Goal: Task Accomplishment & Management: Manage account settings

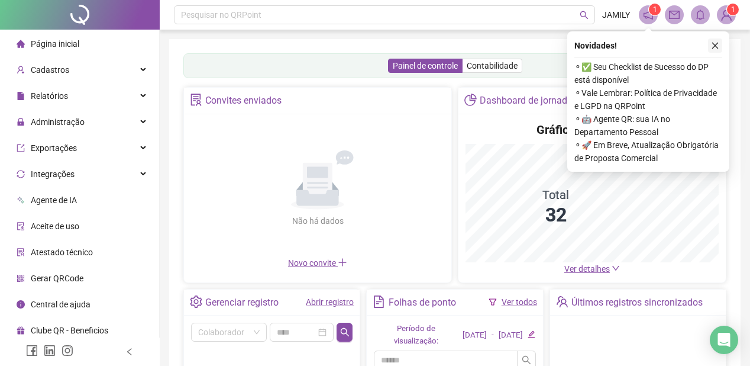
click at [713, 46] on icon "close" at bounding box center [715, 45] width 8 height 8
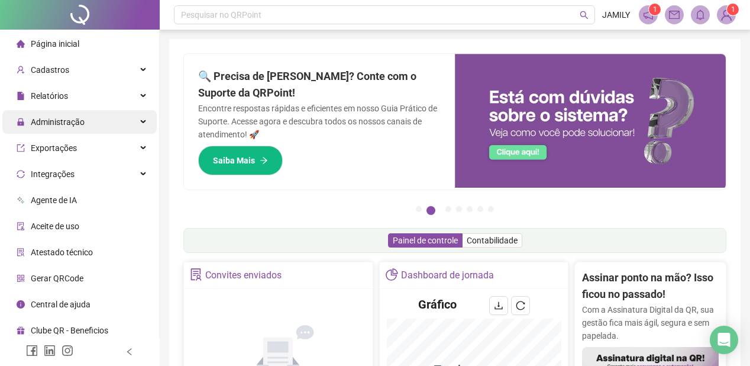
click at [135, 121] on div "Administração" at bounding box center [79, 122] width 154 height 24
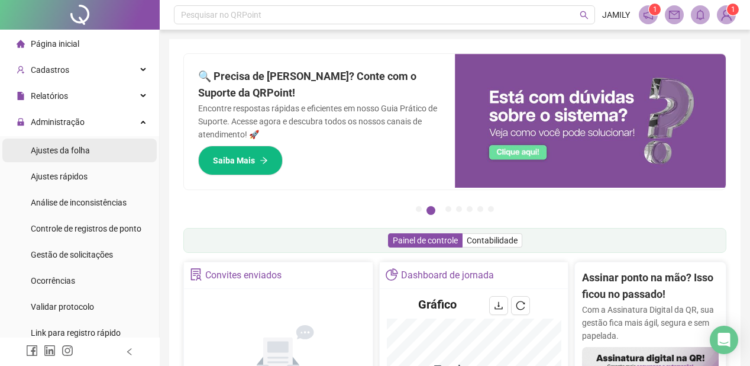
click at [76, 151] on span "Ajustes da folha" at bounding box center [60, 150] width 59 height 9
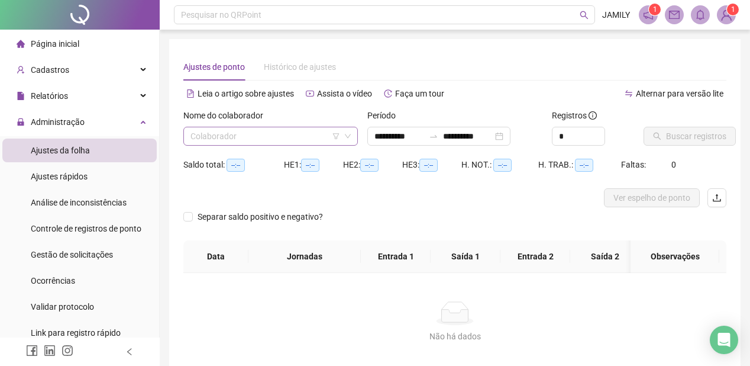
click at [289, 139] on input "search" at bounding box center [265, 136] width 150 height 18
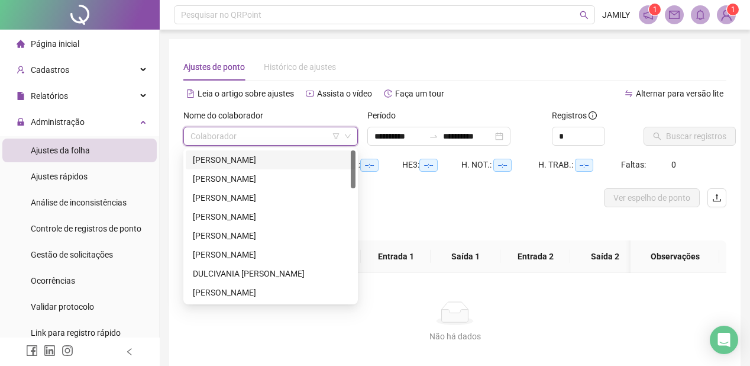
click at [289, 160] on div "[PERSON_NAME]" at bounding box center [271, 159] width 156 height 13
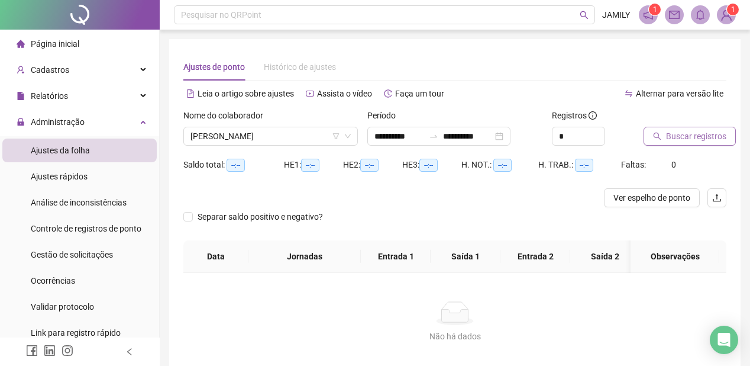
click at [680, 133] on span "Buscar registros" at bounding box center [696, 136] width 60 height 13
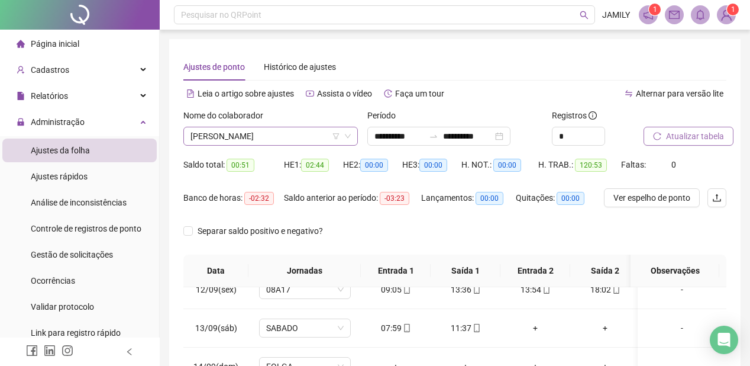
click at [350, 137] on icon "down" at bounding box center [347, 135] width 7 height 7
click at [319, 142] on span "[PERSON_NAME]" at bounding box center [270, 136] width 160 height 18
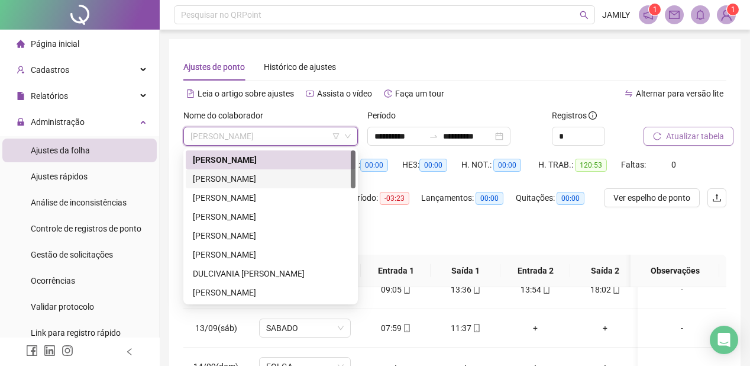
click at [283, 179] on div "[PERSON_NAME]" at bounding box center [271, 178] width 156 height 13
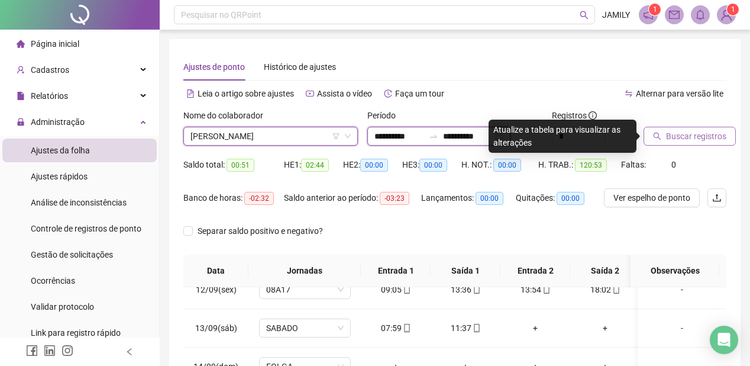
click at [475, 138] on input "**********" at bounding box center [468, 136] width 50 height 13
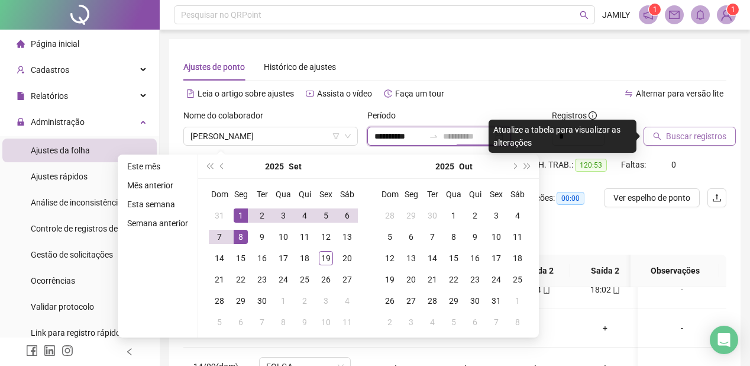
type input "**********"
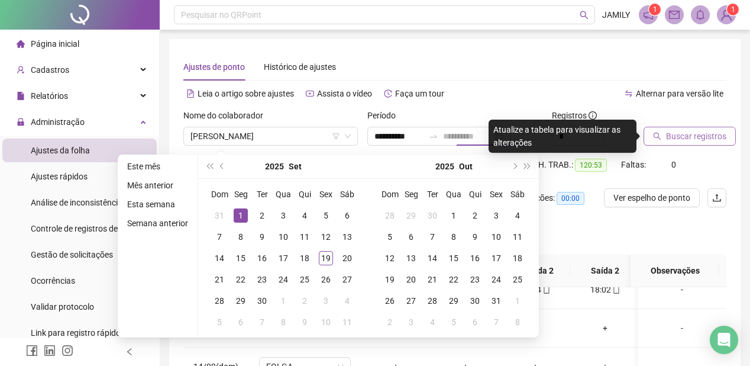
click at [237, 210] on div "1" at bounding box center [241, 215] width 14 height 14
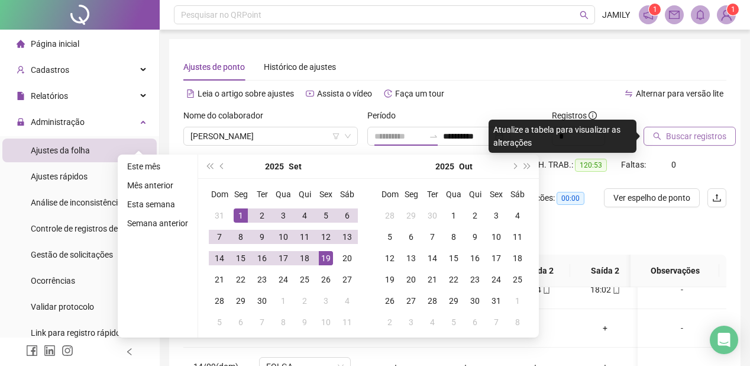
click at [326, 257] on div "19" at bounding box center [326, 258] width 14 height 14
click at [326, 257] on th "Jornadas" at bounding box center [304, 270] width 112 height 33
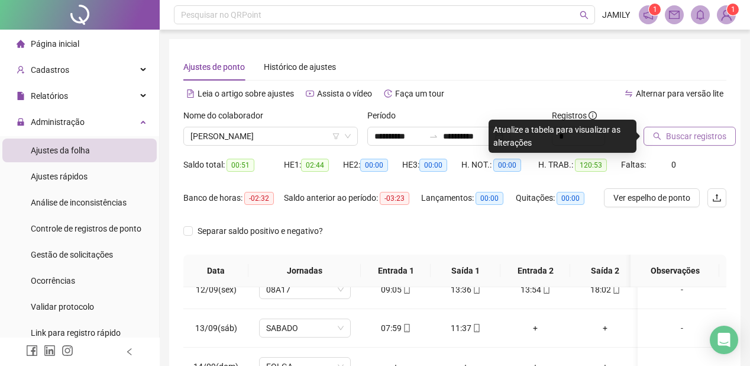
type input "**********"
click at [698, 135] on span "Buscar registros" at bounding box center [696, 136] width 60 height 13
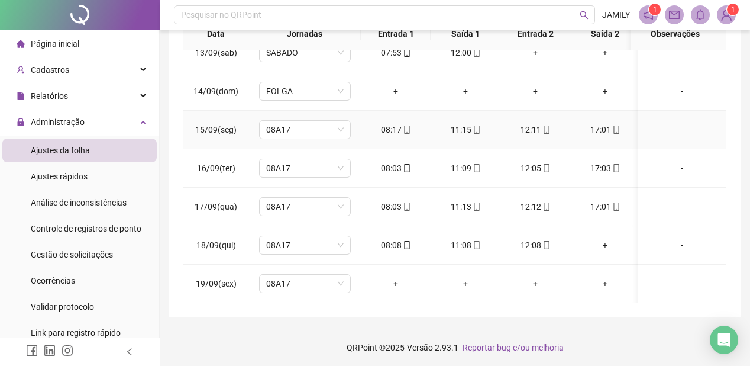
scroll to position [238, 0]
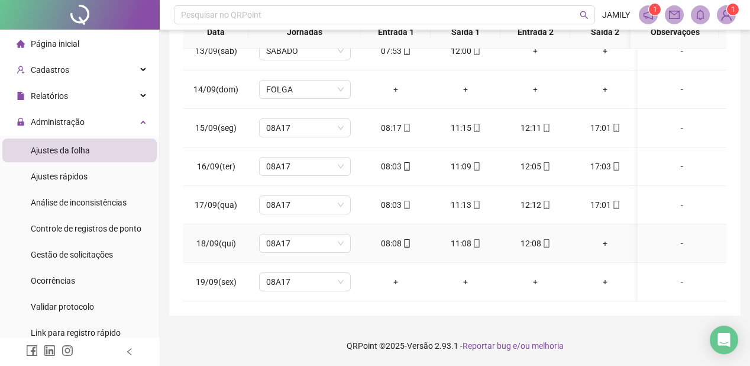
click at [599, 238] on div "+" at bounding box center [605, 243] width 51 height 13
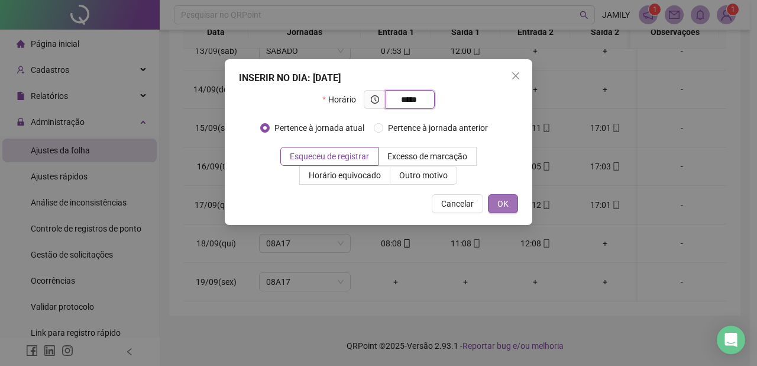
type input "*****"
click at [499, 206] on span "OK" at bounding box center [502, 203] width 11 height 13
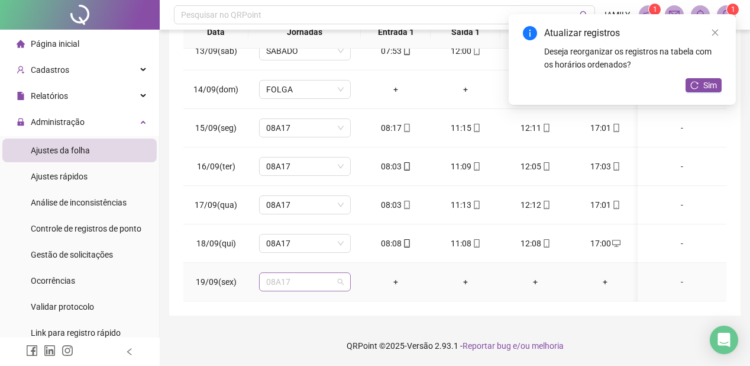
click at [282, 280] on span "08A17" at bounding box center [304, 282] width 77 height 18
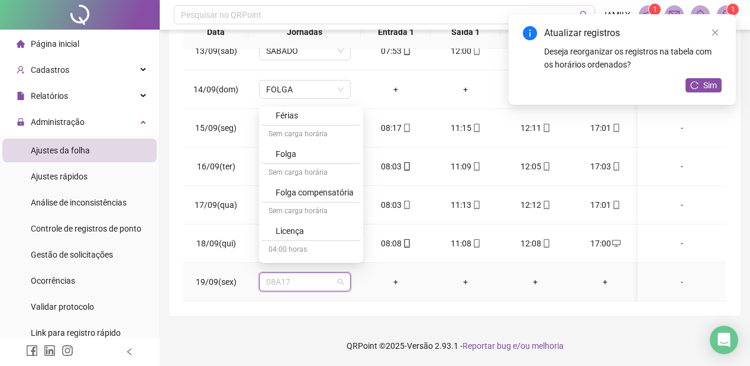
scroll to position [500, 0]
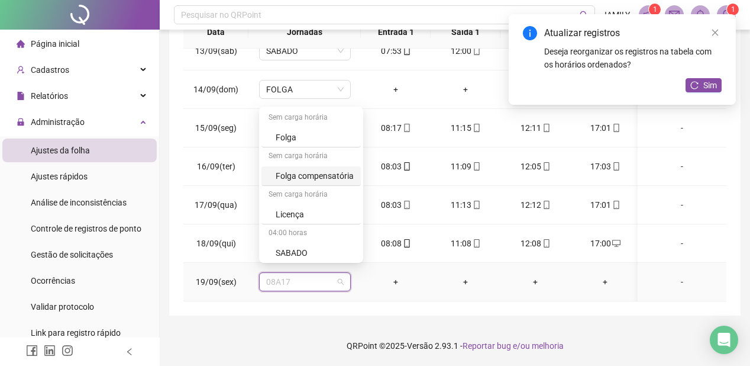
click at [319, 172] on div "Folga compensatória" at bounding box center [315, 175] width 78 height 13
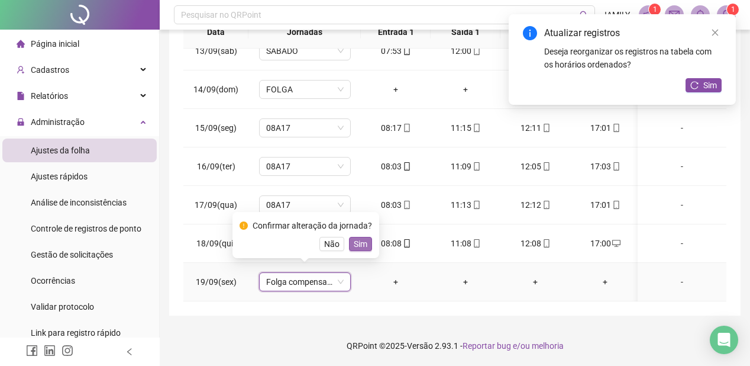
click at [357, 241] on span "Sim" at bounding box center [361, 243] width 14 height 13
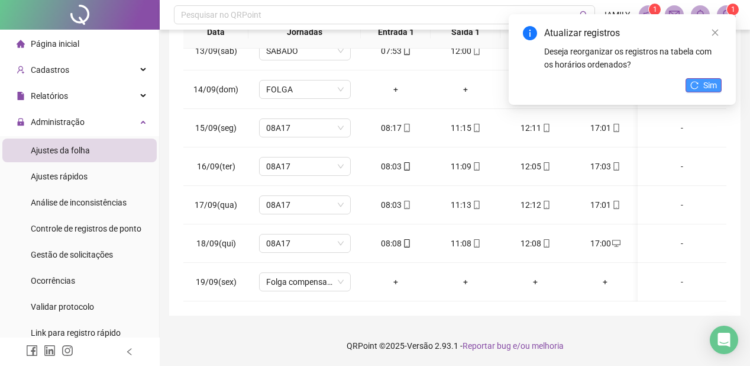
click at [704, 85] on span "Sim" at bounding box center [710, 85] width 14 height 13
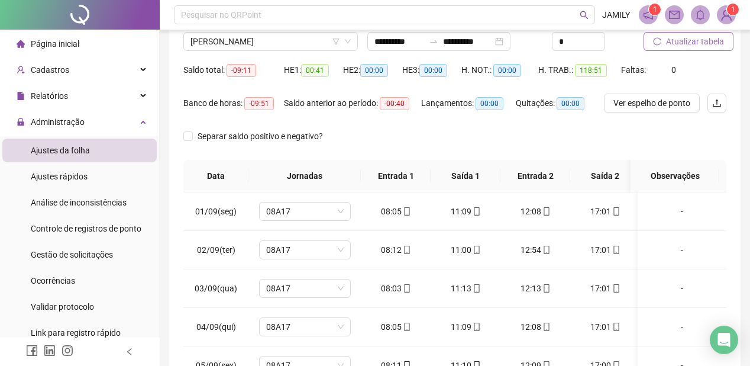
scroll to position [49, 0]
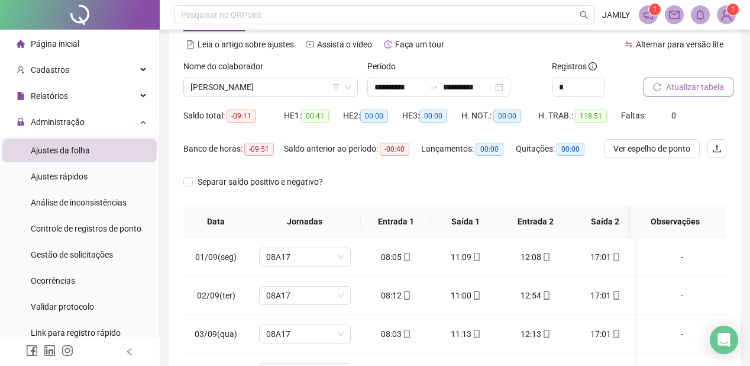
click at [670, 89] on span "Atualizar tabela" at bounding box center [695, 86] width 58 height 13
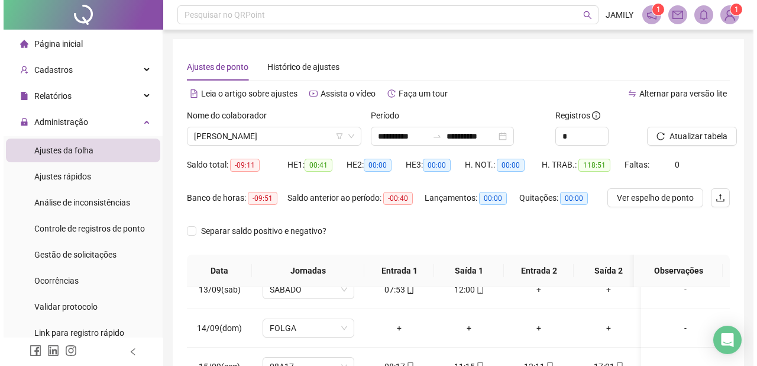
scroll to position [0, 0]
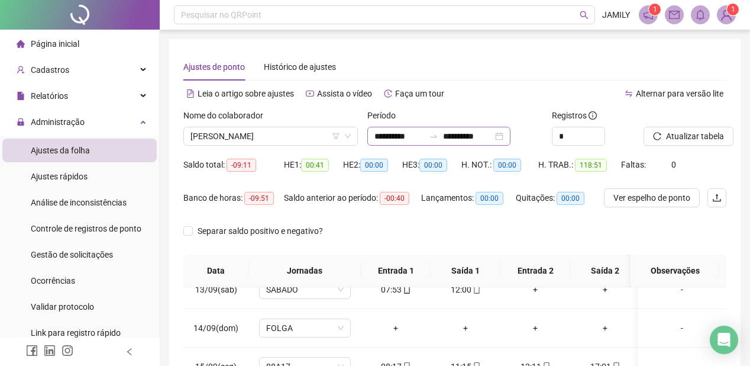
click at [510, 132] on div "**********" at bounding box center [438, 136] width 143 height 19
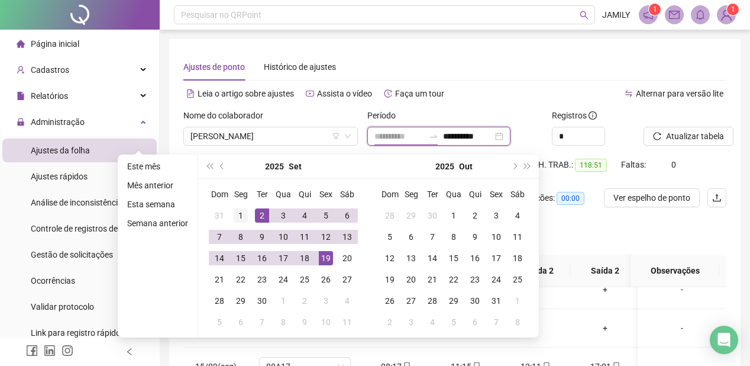
type input "**********"
click at [242, 216] on div "1" at bounding box center [241, 215] width 14 height 14
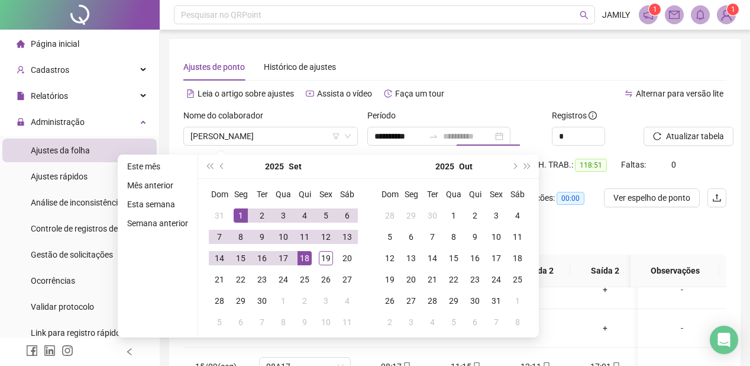
click at [304, 258] on div "18" at bounding box center [305, 258] width 14 height 14
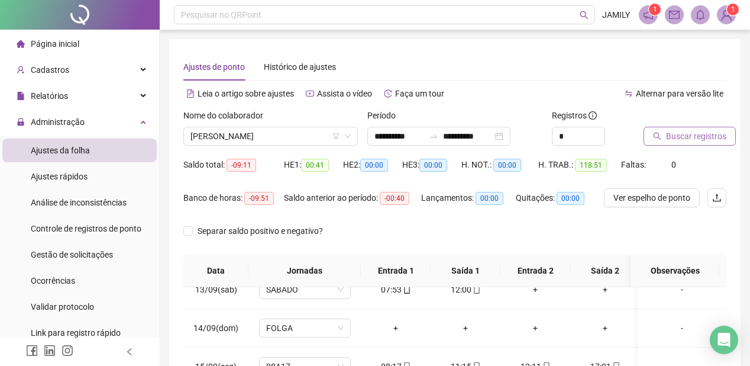
click at [718, 135] on span "Buscar registros" at bounding box center [696, 136] width 60 height 13
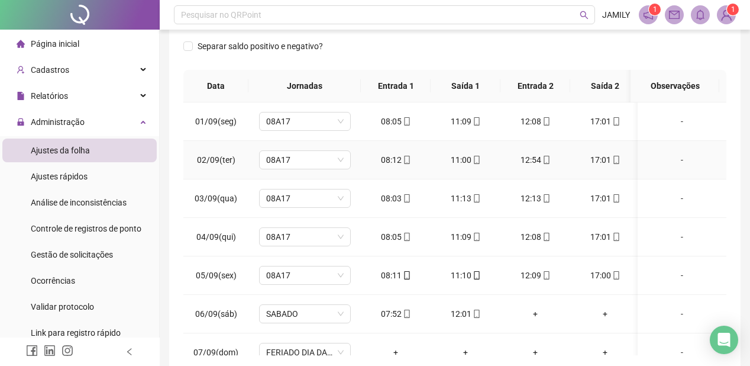
scroll to position [96, 0]
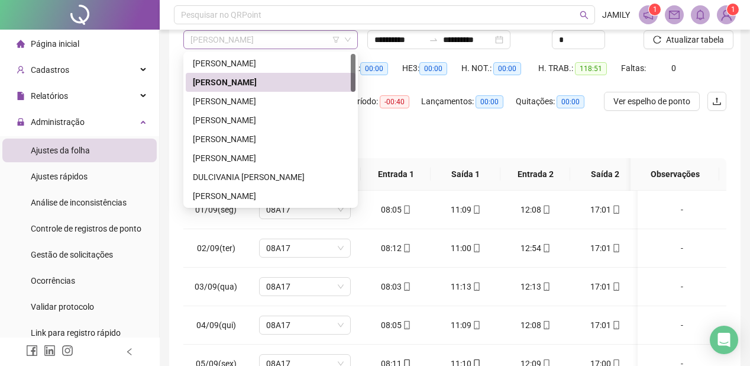
click at [251, 43] on span "[PERSON_NAME]" at bounding box center [270, 40] width 160 height 18
click at [235, 98] on div "[PERSON_NAME]" at bounding box center [271, 101] width 156 height 13
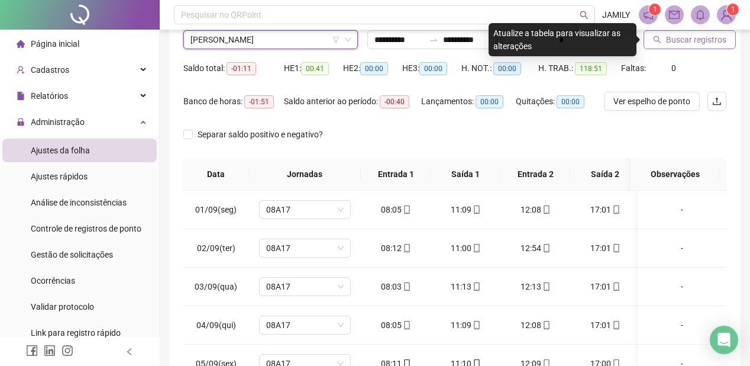
click at [681, 45] on span "Buscar registros" at bounding box center [696, 39] width 60 height 13
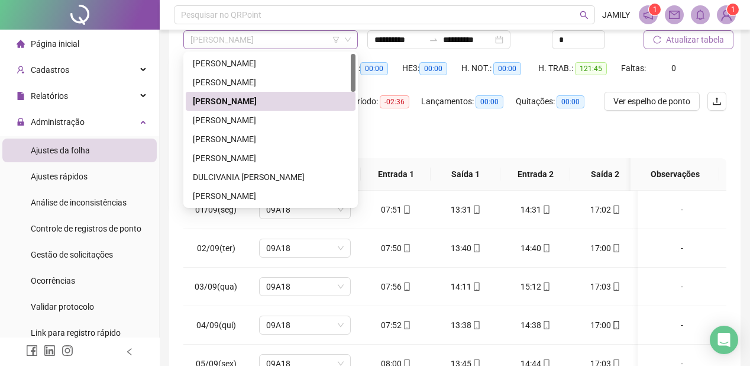
click at [270, 37] on span "[PERSON_NAME]" at bounding box center [270, 40] width 160 height 18
click at [266, 122] on div "[PERSON_NAME]" at bounding box center [271, 120] width 156 height 13
click at [266, 122] on div "Banco de horas: -00:57" at bounding box center [233, 108] width 101 height 33
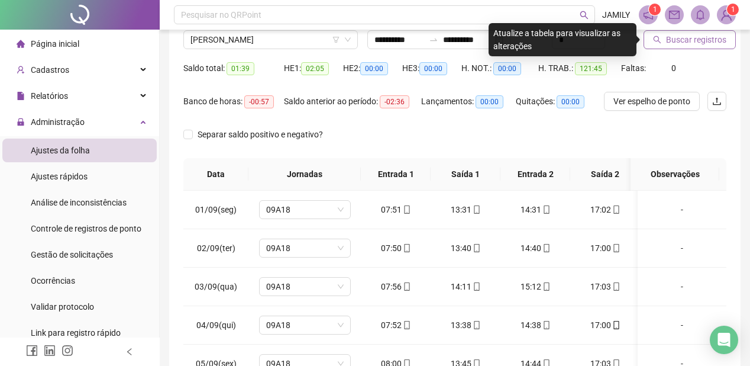
click at [689, 40] on span "Buscar registros" at bounding box center [696, 39] width 60 height 13
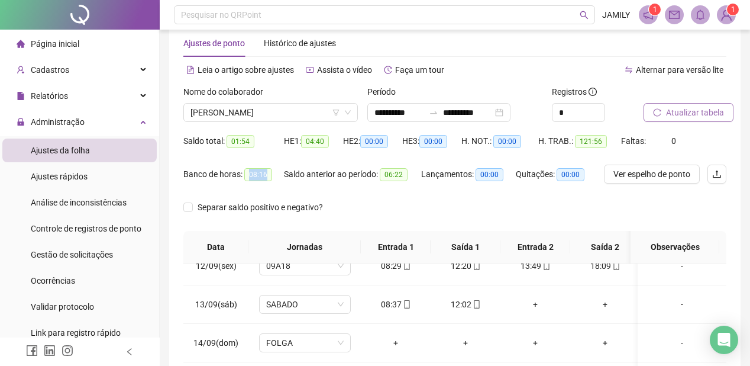
scroll to position [0, 0]
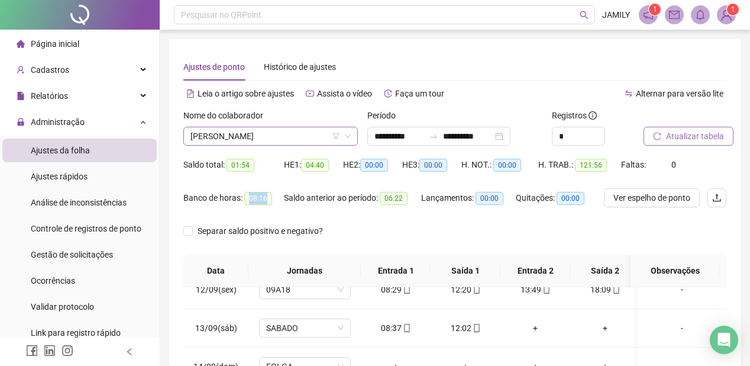
click at [270, 134] on span "[PERSON_NAME]" at bounding box center [270, 136] width 160 height 18
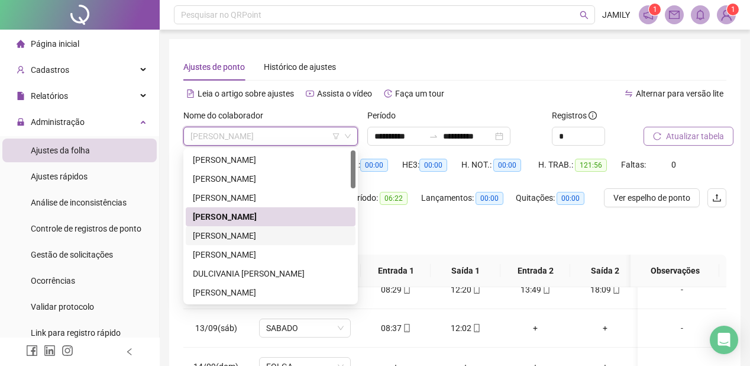
click at [246, 234] on div "[PERSON_NAME]" at bounding box center [271, 235] width 156 height 13
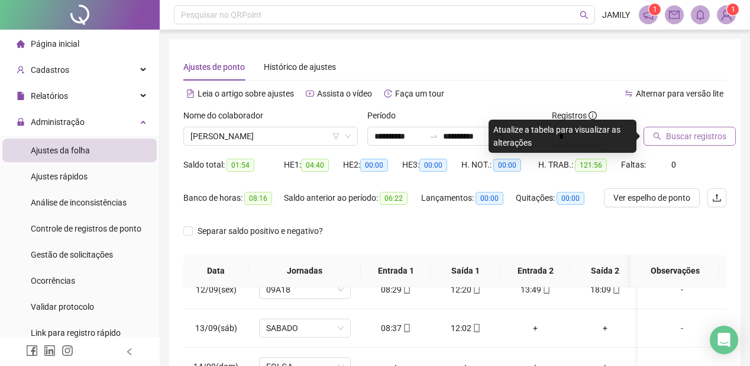
click at [699, 133] on span "Buscar registros" at bounding box center [696, 136] width 60 height 13
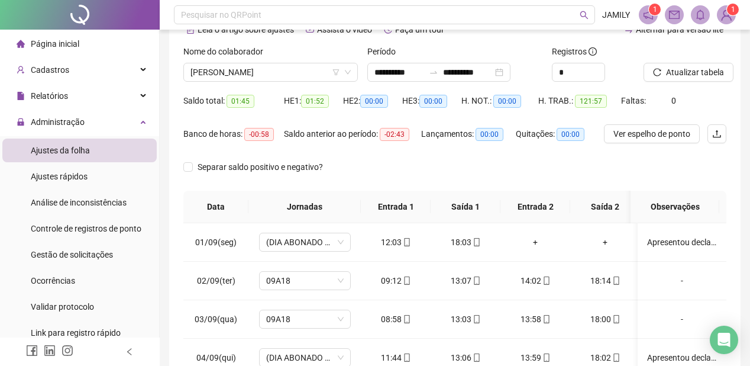
scroll to position [47, 0]
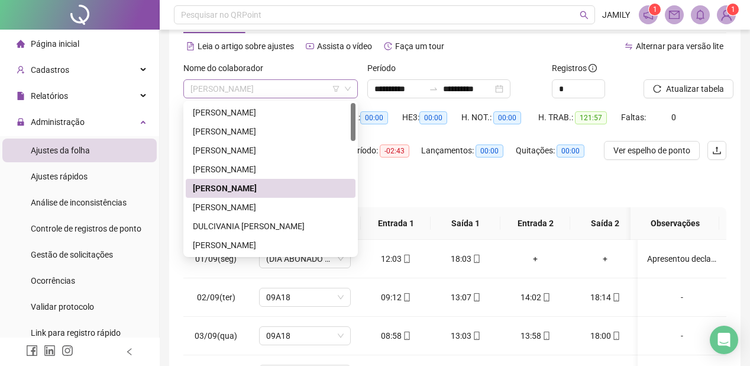
click at [302, 94] on span "[PERSON_NAME]" at bounding box center [270, 89] width 160 height 18
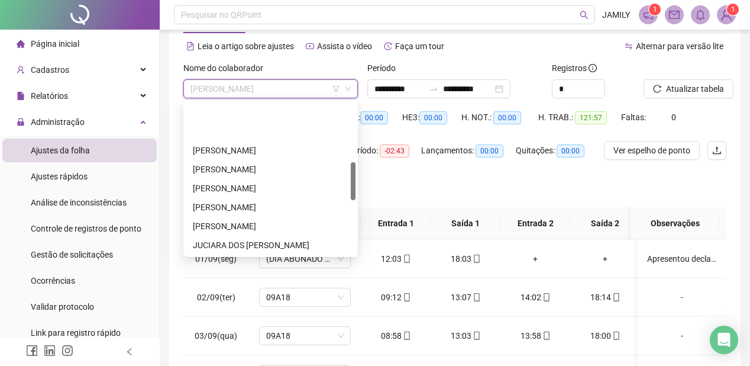
scroll to position [237, 0]
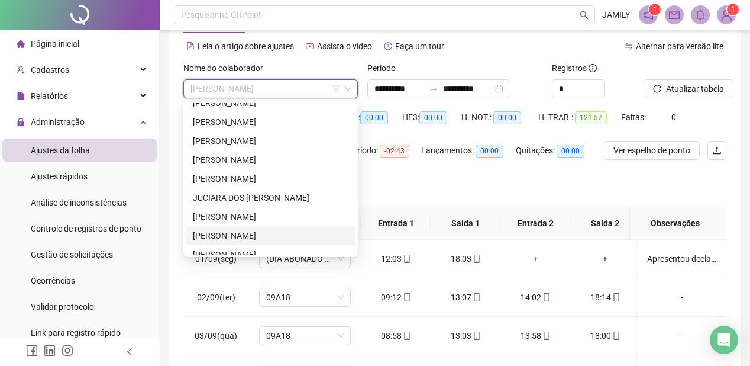
click at [244, 234] on div "[PERSON_NAME]" at bounding box center [271, 235] width 156 height 13
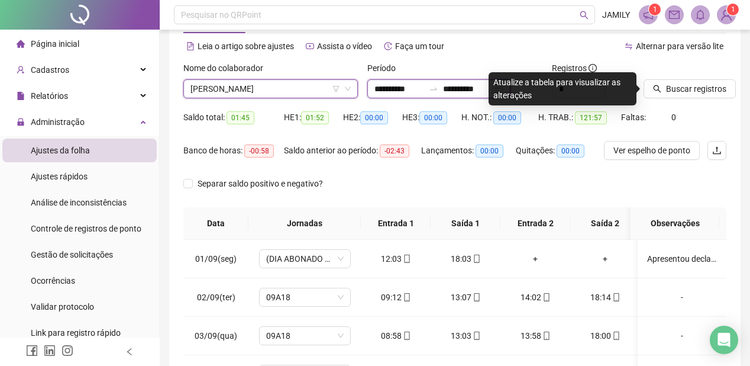
click at [471, 86] on input "**********" at bounding box center [468, 88] width 50 height 13
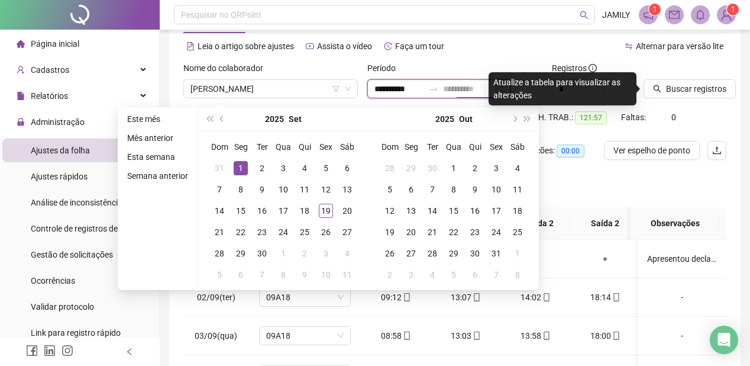
type input "**********"
drag, startPoint x: 240, startPoint y: 168, endPoint x: 303, endPoint y: 218, distance: 80.4
click at [240, 168] on div "1" at bounding box center [241, 168] width 14 height 14
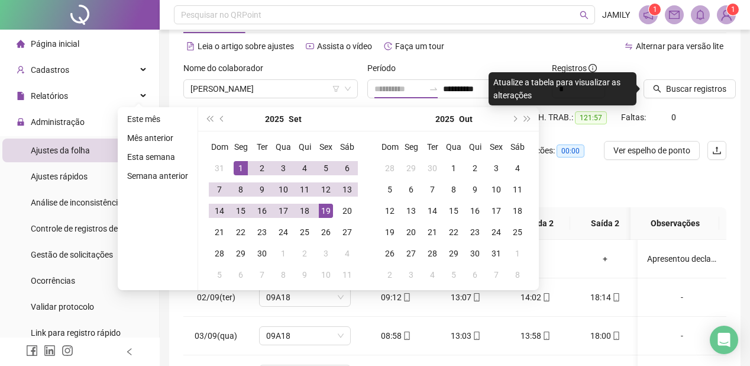
click at [328, 211] on div "19" at bounding box center [326, 210] width 14 height 14
type input "**********"
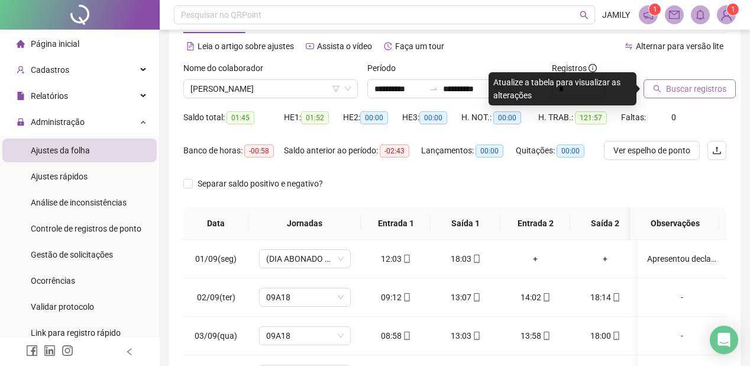
click at [701, 88] on span "Buscar registros" at bounding box center [696, 88] width 60 height 13
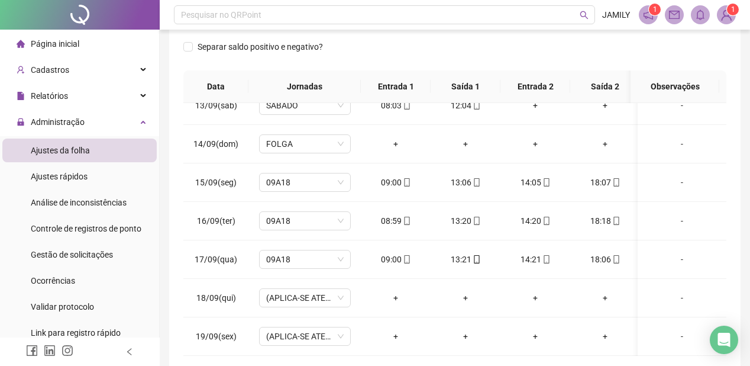
scroll to position [0, 0]
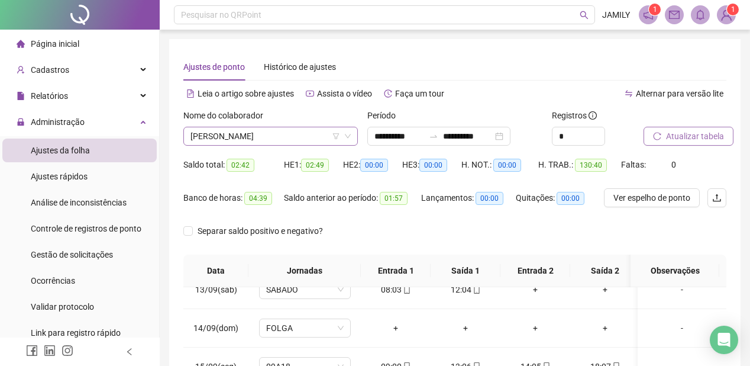
click at [274, 134] on span "[PERSON_NAME]" at bounding box center [270, 136] width 160 height 18
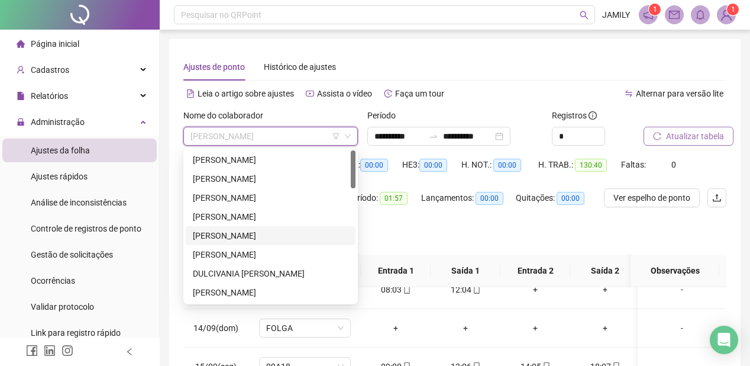
click at [266, 235] on div "[PERSON_NAME]" at bounding box center [271, 235] width 156 height 13
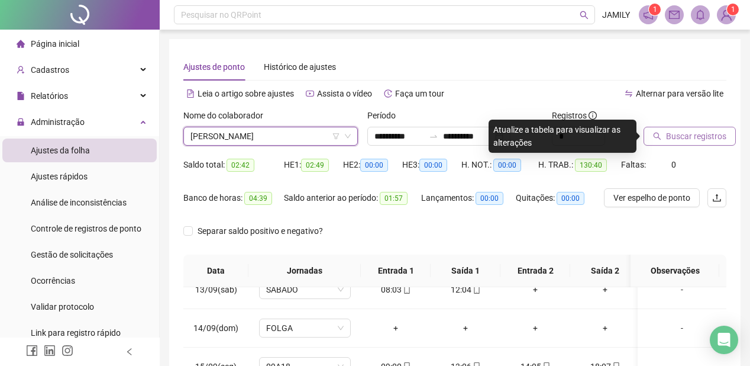
click at [678, 133] on span "Buscar registros" at bounding box center [696, 136] width 60 height 13
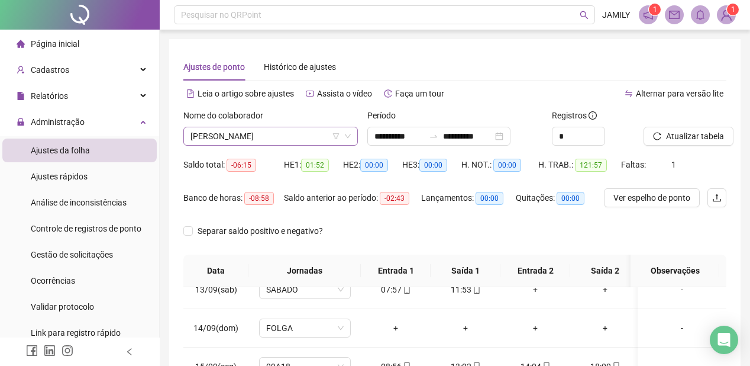
click at [276, 135] on span "[PERSON_NAME]" at bounding box center [270, 136] width 160 height 18
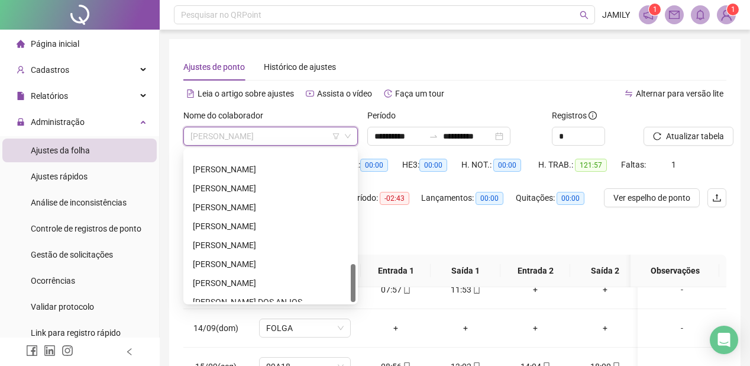
scroll to position [454, 0]
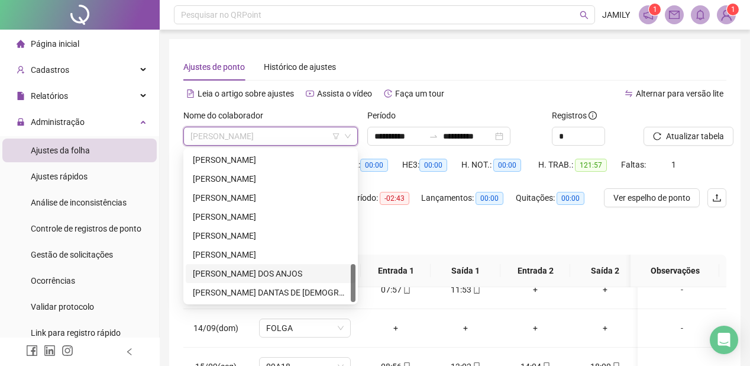
click at [263, 271] on div "[PERSON_NAME] DOS ANJOS" at bounding box center [271, 273] width 156 height 13
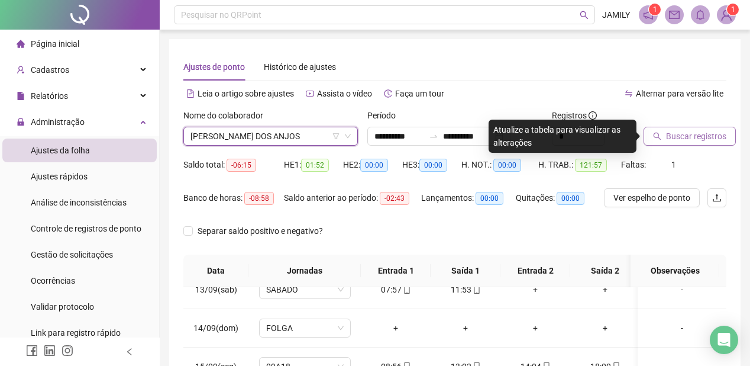
click at [689, 134] on span "Buscar registros" at bounding box center [696, 136] width 60 height 13
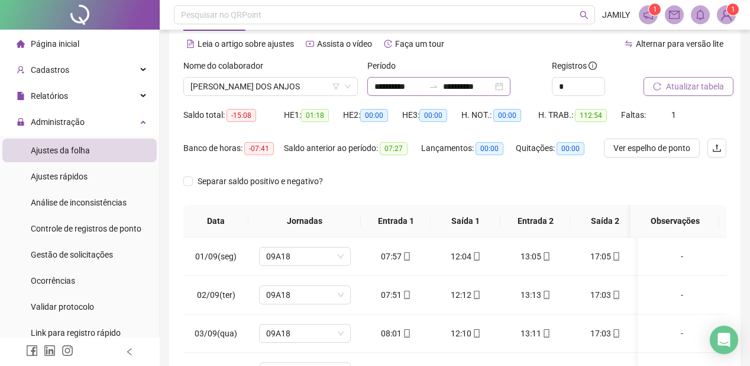
scroll to position [49, 0]
click at [276, 87] on span "[PERSON_NAME] DOS ANJOS" at bounding box center [270, 87] width 160 height 18
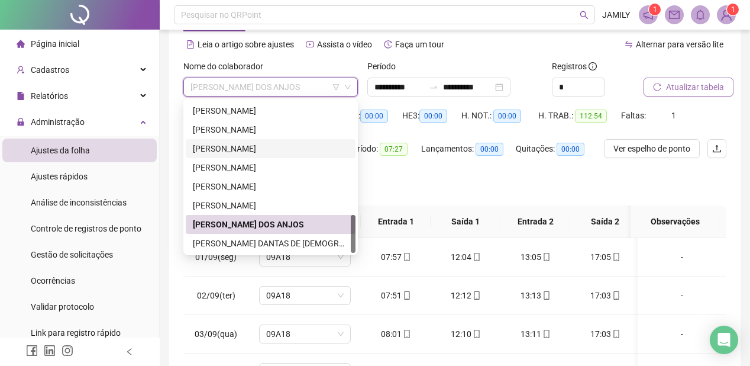
click at [241, 148] on div "[PERSON_NAME]" at bounding box center [271, 148] width 156 height 13
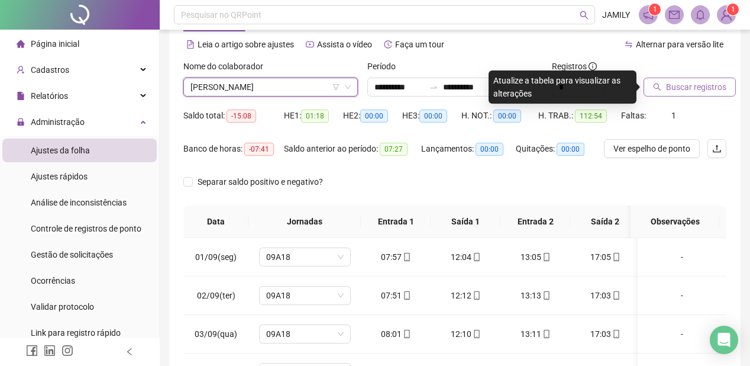
click at [710, 86] on span "Buscar registros" at bounding box center [696, 86] width 60 height 13
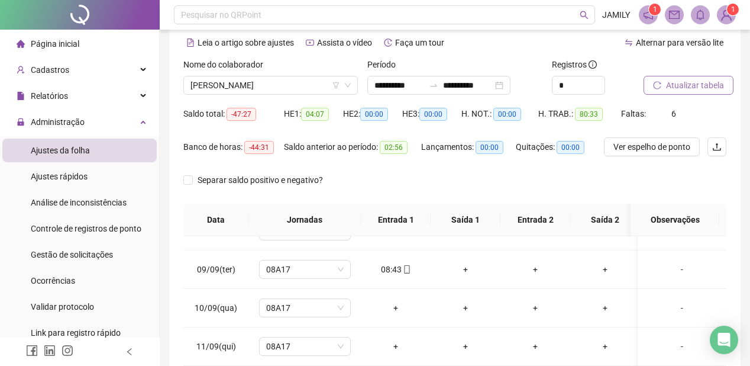
scroll to position [95, 0]
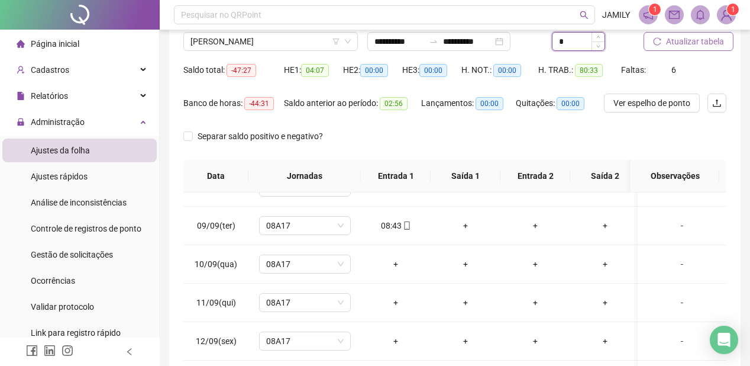
click at [567, 40] on input "*" at bounding box center [578, 42] width 52 height 18
click at [611, 41] on div "*" at bounding box center [593, 41] width 83 height 19
click at [577, 44] on input "*" at bounding box center [578, 42] width 52 height 18
type input "*"
click at [676, 43] on span "Atualizar tabela" at bounding box center [695, 41] width 58 height 13
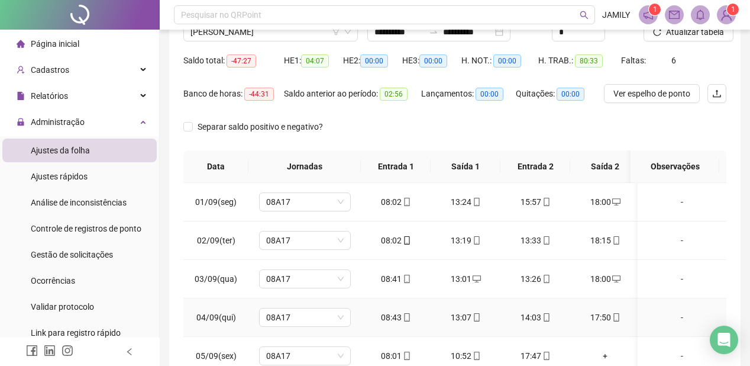
scroll to position [49, 0]
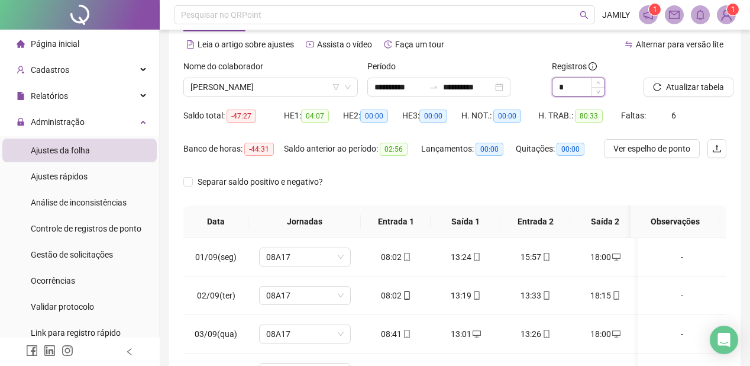
click at [574, 88] on input "*" at bounding box center [578, 87] width 52 height 18
type input "*"
click at [700, 89] on span "Atualizar tabela" at bounding box center [695, 86] width 58 height 13
click at [421, 85] on input "**********" at bounding box center [399, 86] width 50 height 13
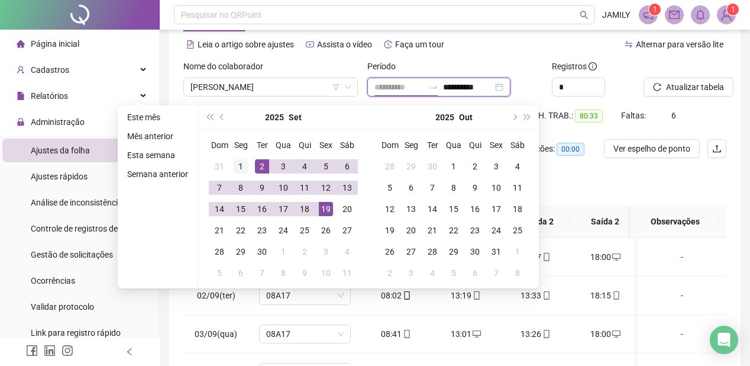
type input "**********"
click at [235, 166] on div "1" at bounding box center [241, 166] width 14 height 14
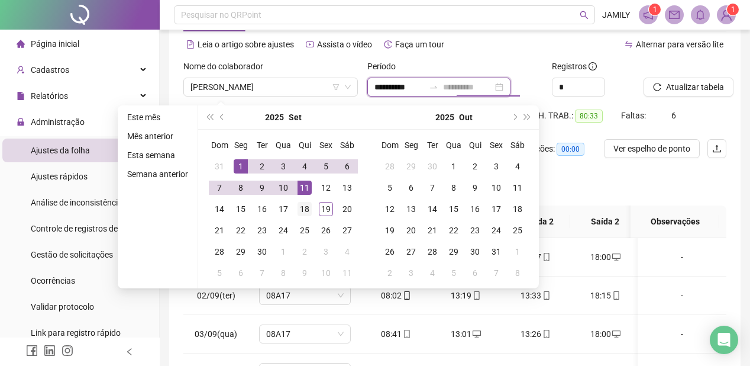
type input "**********"
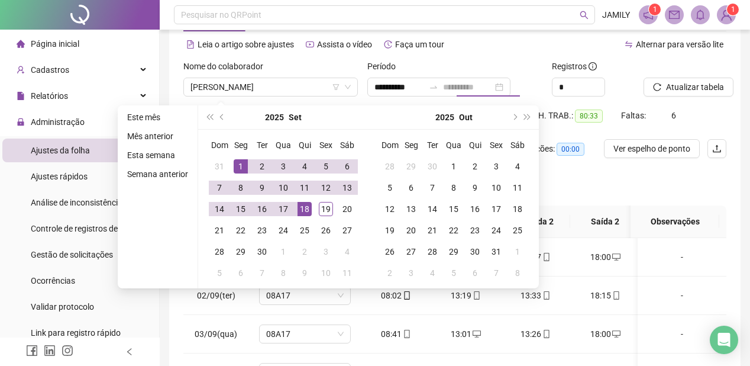
click at [302, 206] on div "18" at bounding box center [305, 209] width 14 height 14
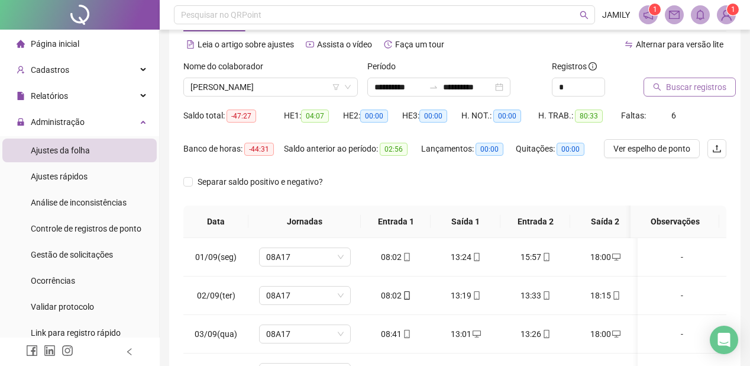
click at [698, 88] on span "Buscar registros" at bounding box center [696, 86] width 60 height 13
click at [666, 88] on span "Atualizar tabela" at bounding box center [695, 86] width 58 height 13
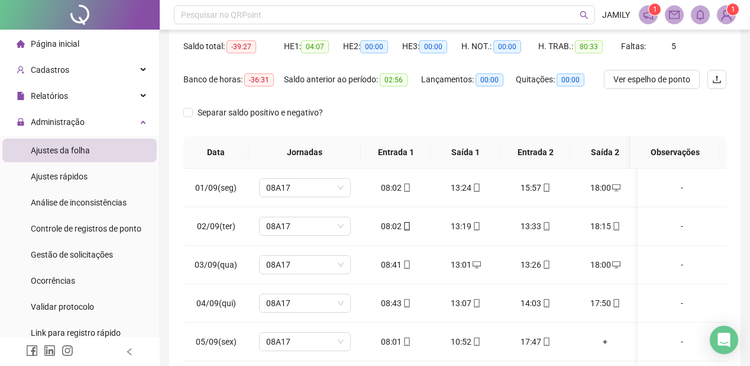
scroll to position [96, 0]
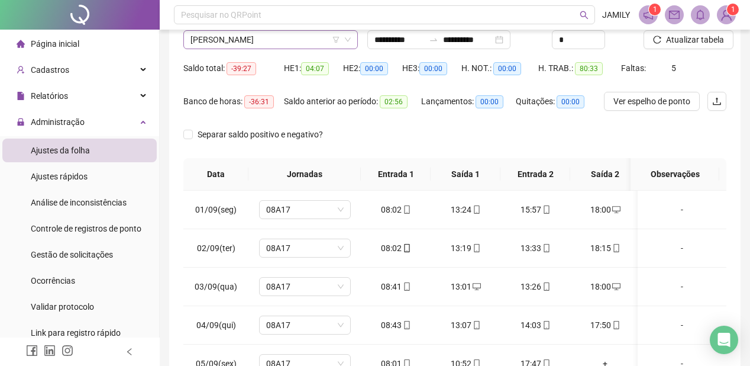
click at [319, 35] on span "[PERSON_NAME]" at bounding box center [270, 40] width 160 height 18
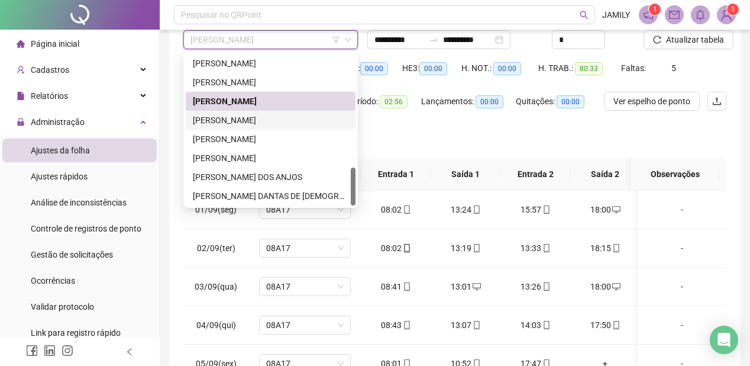
click at [292, 118] on div "[PERSON_NAME]" at bounding box center [271, 120] width 156 height 13
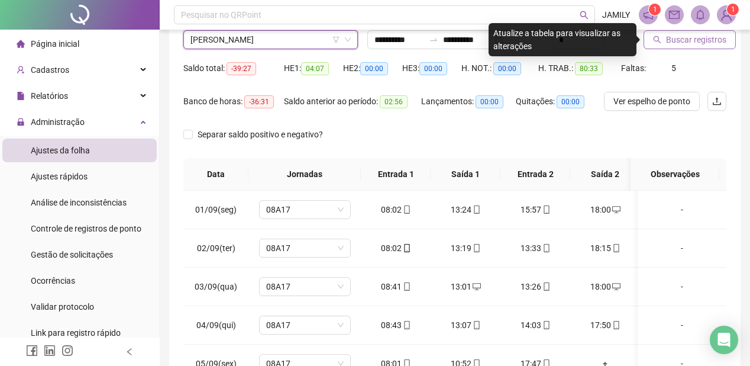
click at [694, 35] on span "Buscar registros" at bounding box center [696, 39] width 60 height 13
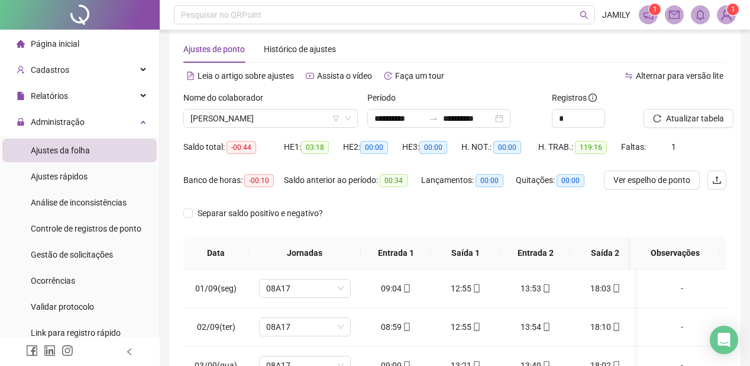
scroll to position [2, 0]
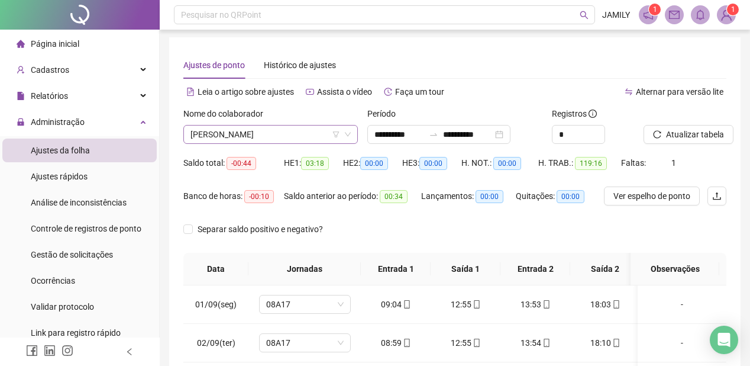
click at [299, 131] on span "[PERSON_NAME]" at bounding box center [270, 134] width 160 height 18
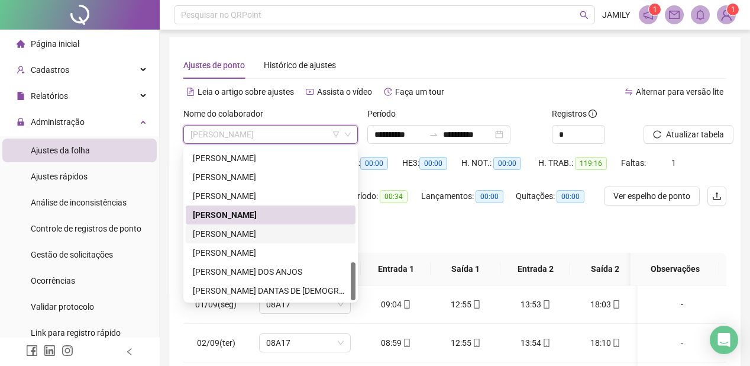
click at [246, 227] on div "[PERSON_NAME]" at bounding box center [271, 233] width 156 height 13
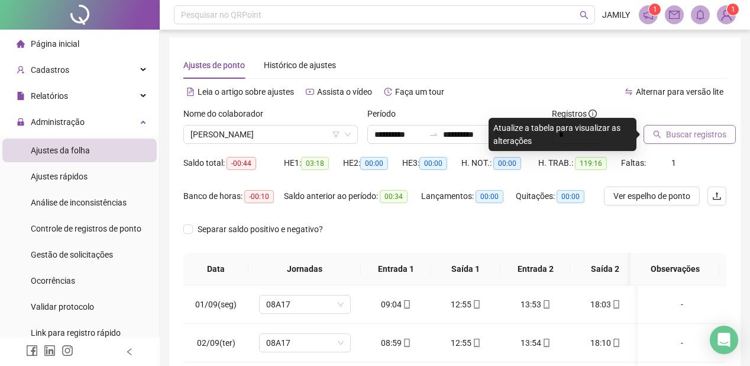
click at [700, 128] on span "Buscar registros" at bounding box center [696, 134] width 60 height 13
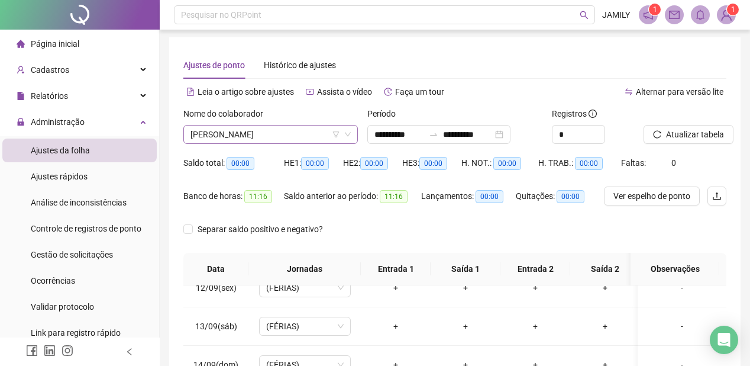
click at [224, 134] on span "[PERSON_NAME]" at bounding box center [270, 134] width 160 height 18
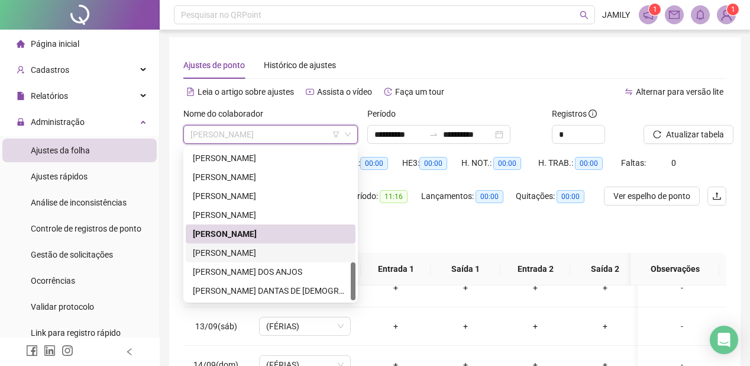
click at [231, 251] on div "[PERSON_NAME]" at bounding box center [271, 252] width 156 height 13
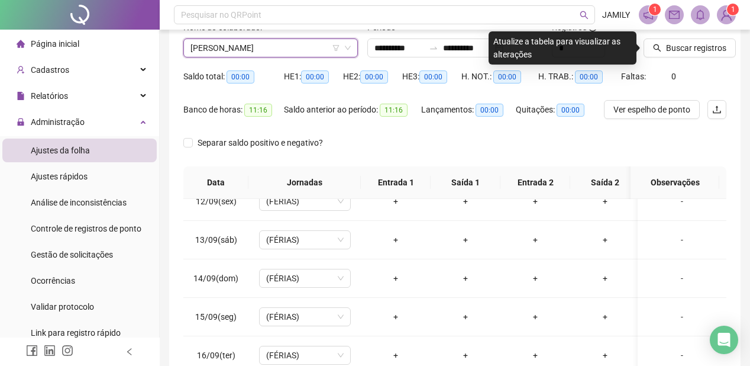
scroll to position [96, 0]
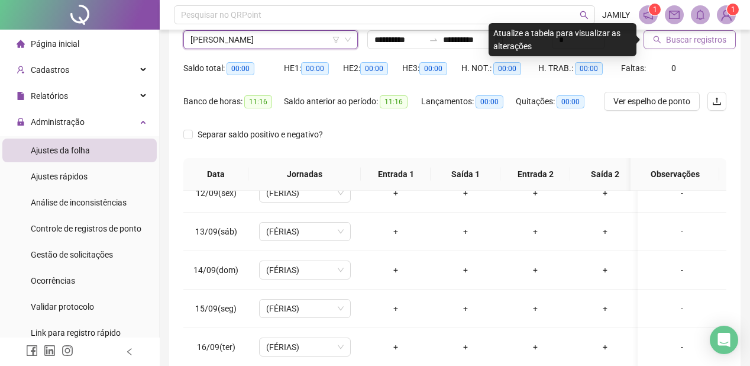
click at [692, 38] on span "Buscar registros" at bounding box center [696, 39] width 60 height 13
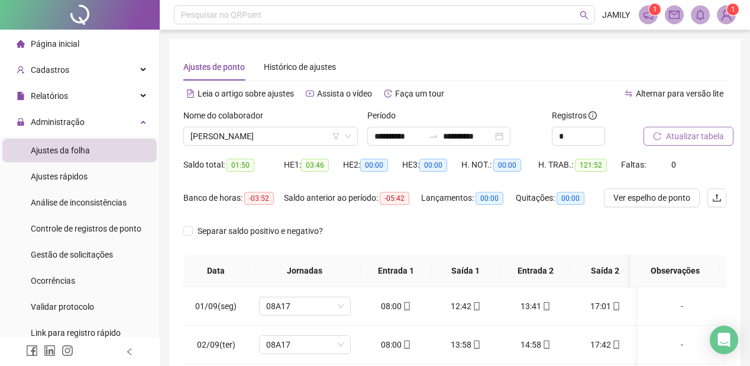
scroll to position [0, 0]
click at [306, 138] on span "[PERSON_NAME]" at bounding box center [270, 136] width 160 height 18
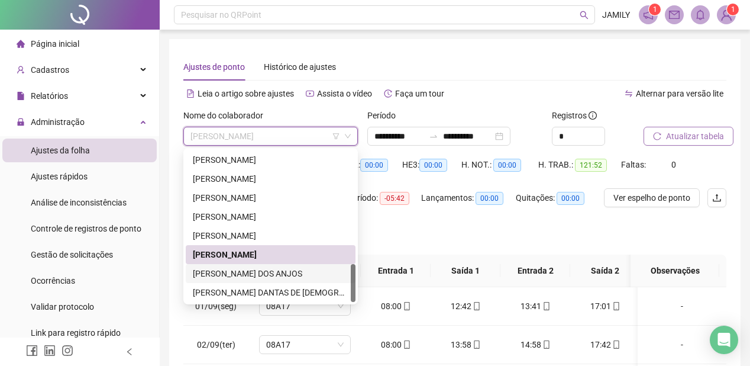
click at [270, 270] on div "[PERSON_NAME] DOS ANJOS" at bounding box center [271, 273] width 156 height 13
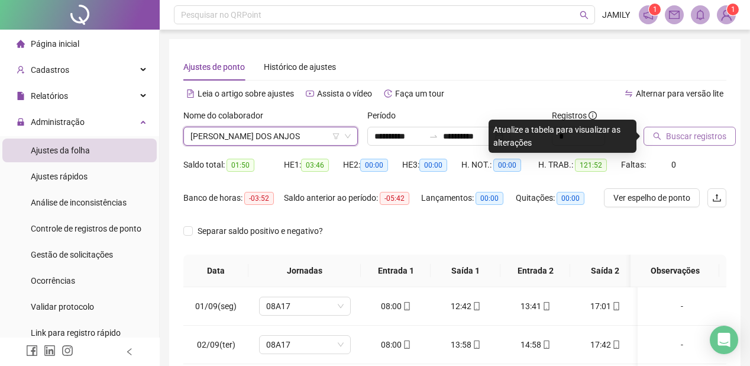
click at [703, 143] on button "Buscar registros" at bounding box center [690, 136] width 92 height 19
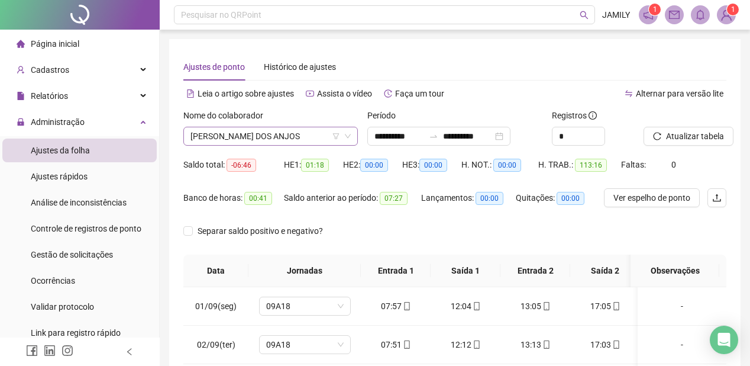
click at [288, 135] on span "[PERSON_NAME] DOS ANJOS" at bounding box center [270, 136] width 160 height 18
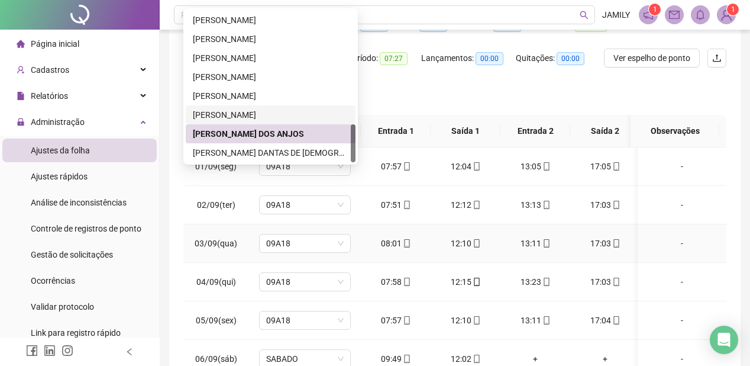
scroll to position [142, 0]
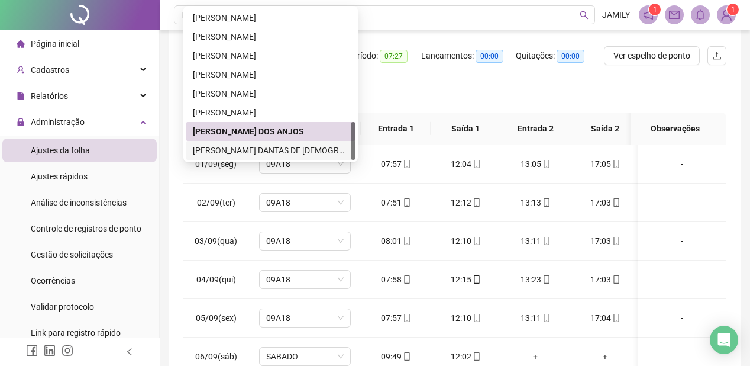
click at [269, 150] on div "[PERSON_NAME] DANTAS DE [DEMOGRAPHIC_DATA]" at bounding box center [271, 150] width 156 height 13
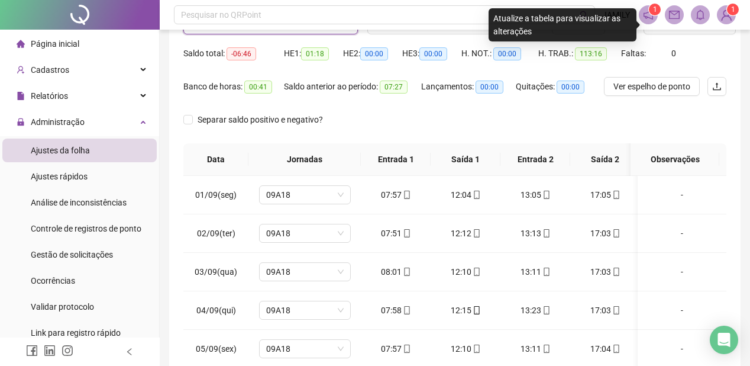
scroll to position [95, 0]
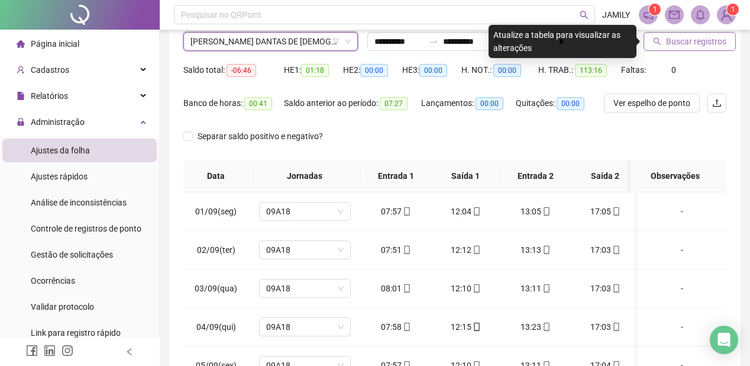
click at [702, 45] on span "Buscar registros" at bounding box center [696, 41] width 60 height 13
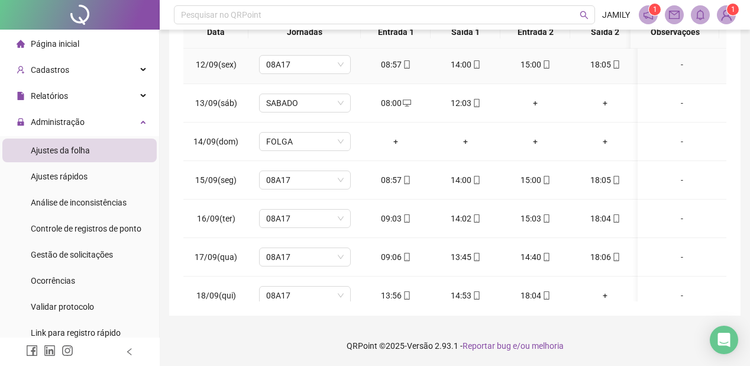
scroll to position [444, 0]
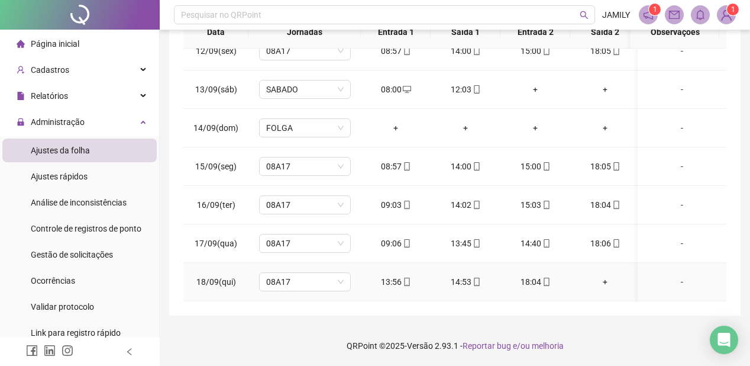
click at [599, 275] on div "+" at bounding box center [605, 281] width 51 height 13
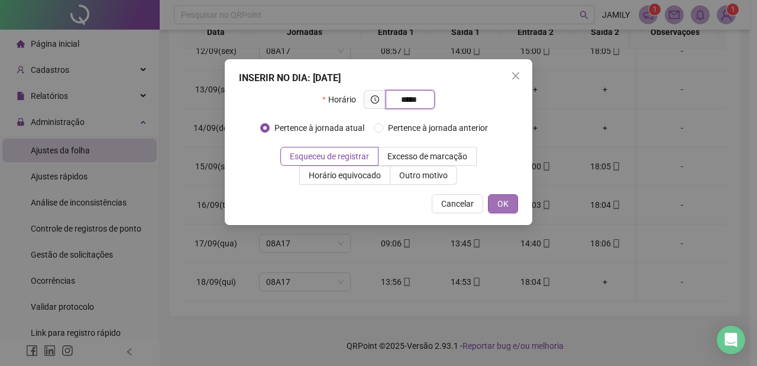
type input "*****"
click at [511, 206] on button "OK" at bounding box center [503, 203] width 30 height 19
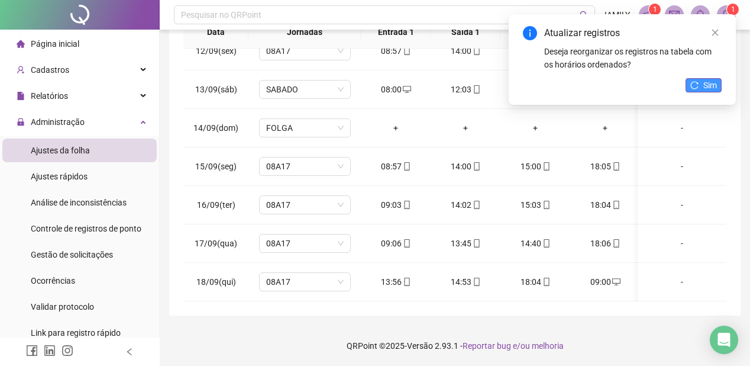
click at [704, 83] on span "Sim" at bounding box center [710, 85] width 14 height 13
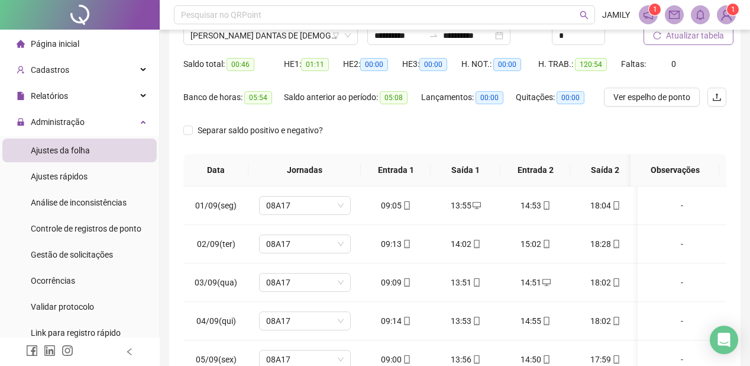
scroll to position [96, 0]
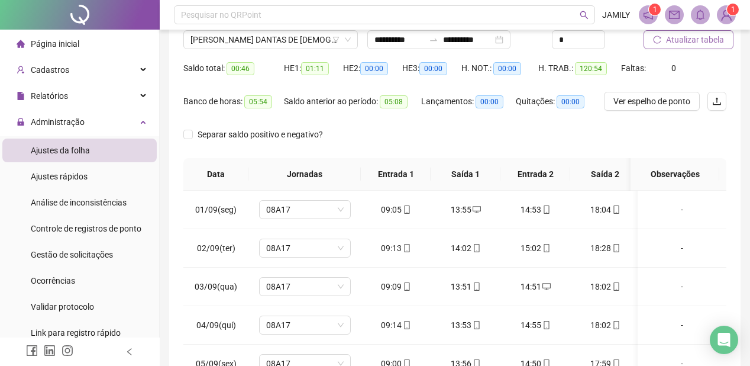
click at [693, 38] on span "Atualizar tabela" at bounding box center [695, 39] width 58 height 13
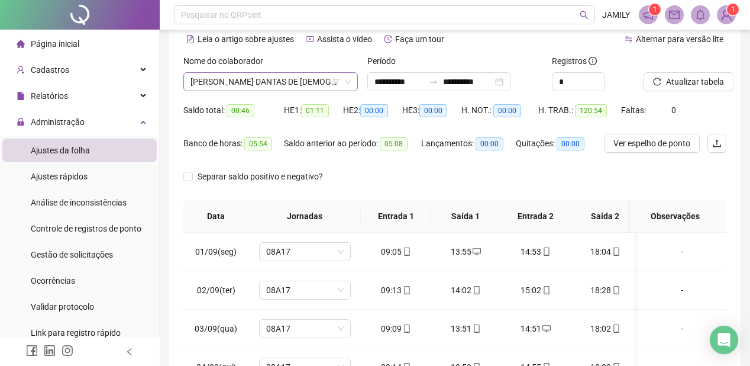
scroll to position [2, 0]
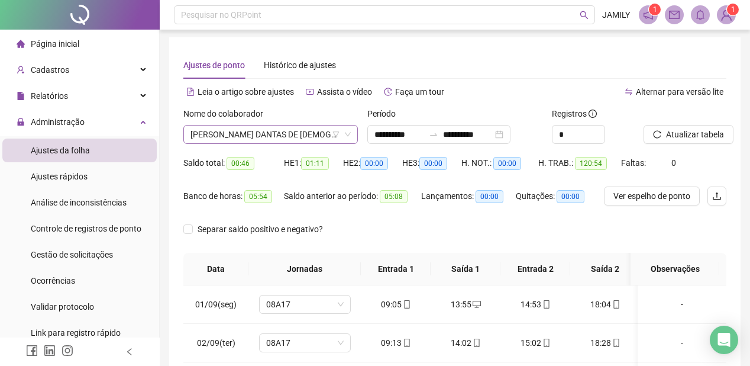
click at [272, 143] on span "[PERSON_NAME] DANTAS DE [DEMOGRAPHIC_DATA]" at bounding box center [270, 134] width 160 height 18
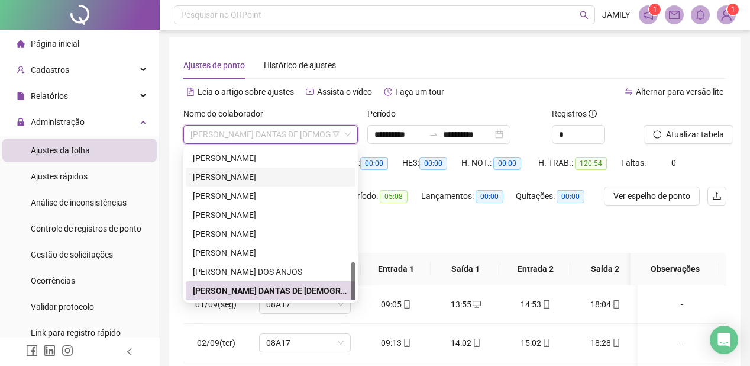
click at [264, 168] on div "[PERSON_NAME]" at bounding box center [271, 176] width 170 height 19
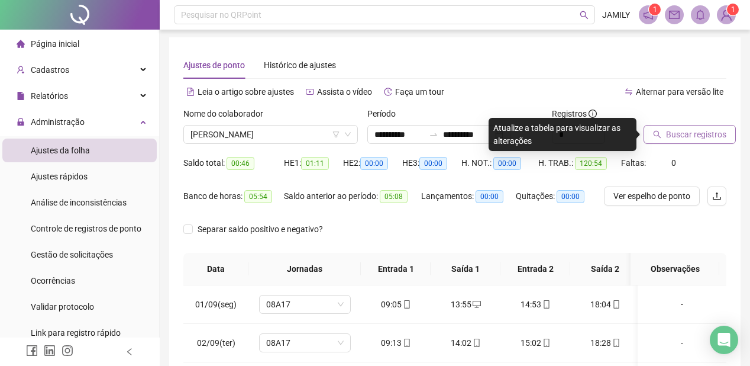
click at [673, 130] on span "Buscar registros" at bounding box center [696, 134] width 60 height 13
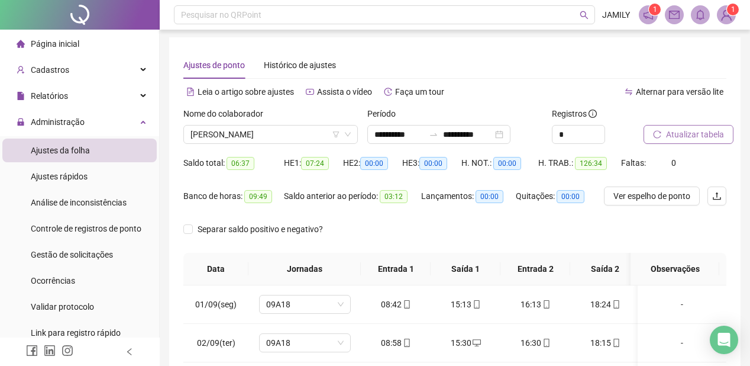
click at [702, 138] on span "Atualizar tabela" at bounding box center [695, 134] width 58 height 13
click at [283, 130] on span "[PERSON_NAME]" at bounding box center [270, 134] width 160 height 18
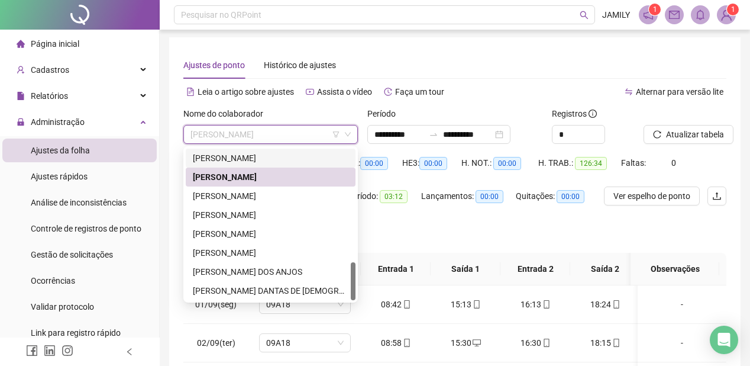
click at [276, 159] on div "[PERSON_NAME]" at bounding box center [271, 157] width 156 height 13
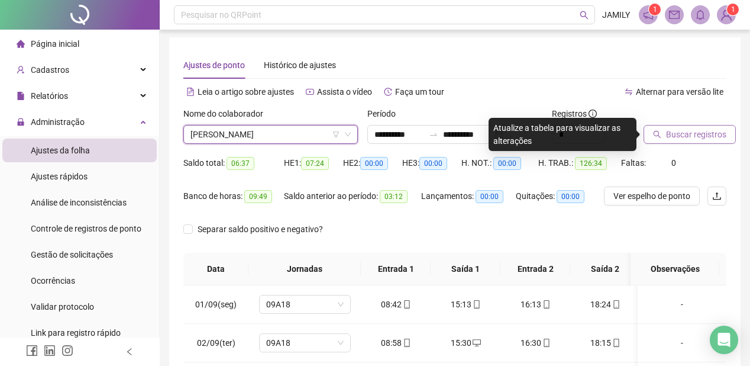
click at [692, 130] on span "Buscar registros" at bounding box center [696, 134] width 60 height 13
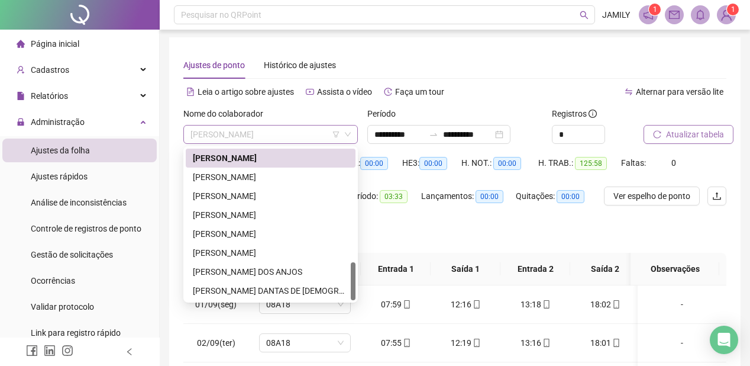
click at [279, 134] on span "[PERSON_NAME]" at bounding box center [270, 134] width 160 height 18
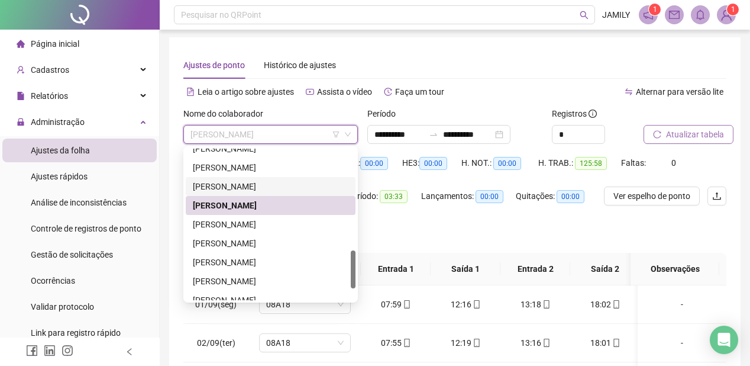
click at [267, 187] on div "[PERSON_NAME]" at bounding box center [271, 186] width 156 height 13
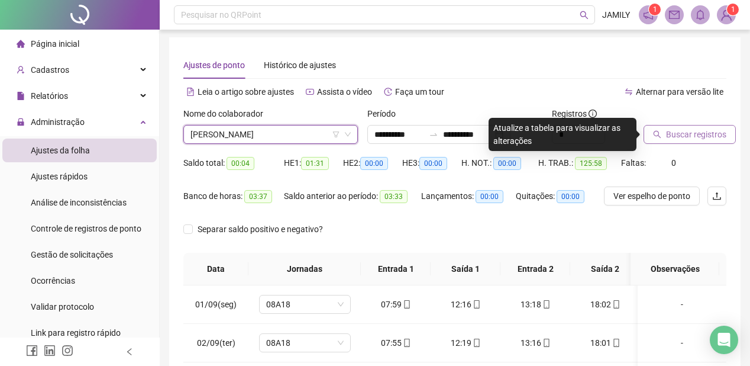
click at [713, 132] on span "Buscar registros" at bounding box center [696, 134] width 60 height 13
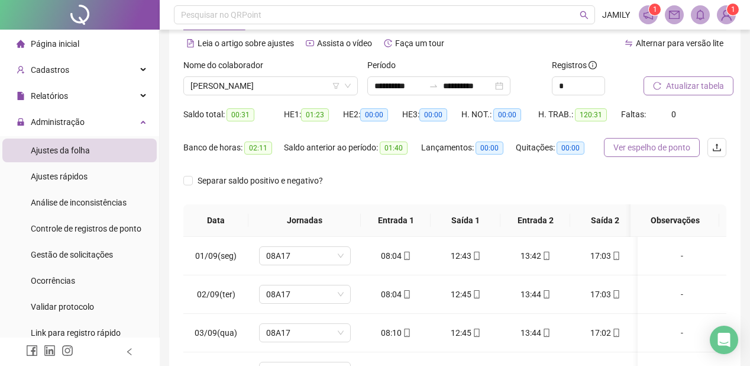
scroll to position [49, 0]
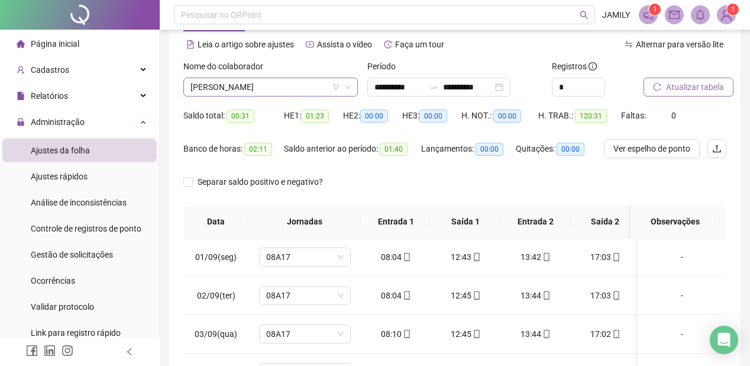
click at [230, 80] on span "[PERSON_NAME]" at bounding box center [270, 87] width 160 height 18
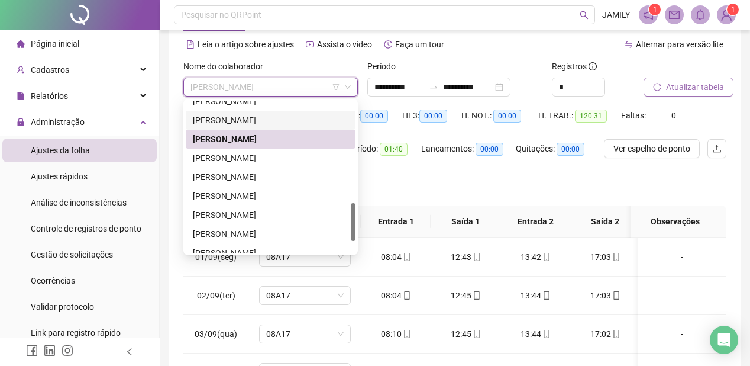
scroll to position [360, 0]
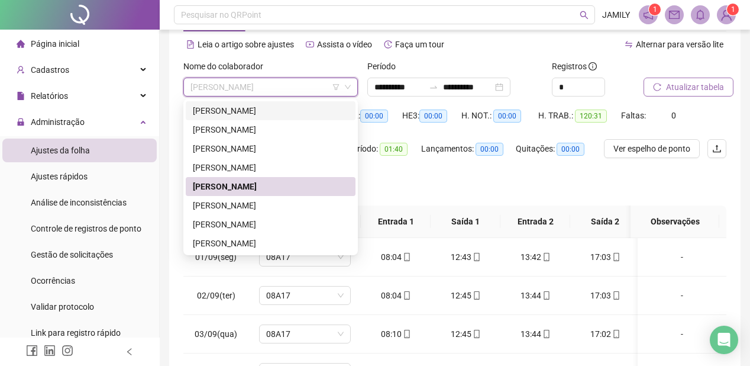
click at [263, 109] on div "[PERSON_NAME]" at bounding box center [271, 110] width 156 height 13
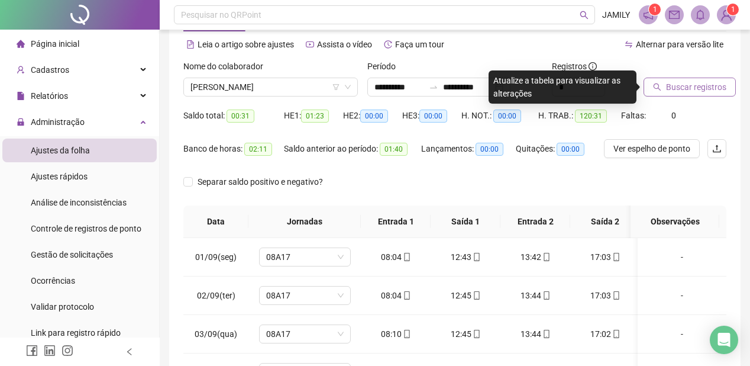
click at [675, 86] on span "Buscar registros" at bounding box center [696, 86] width 60 height 13
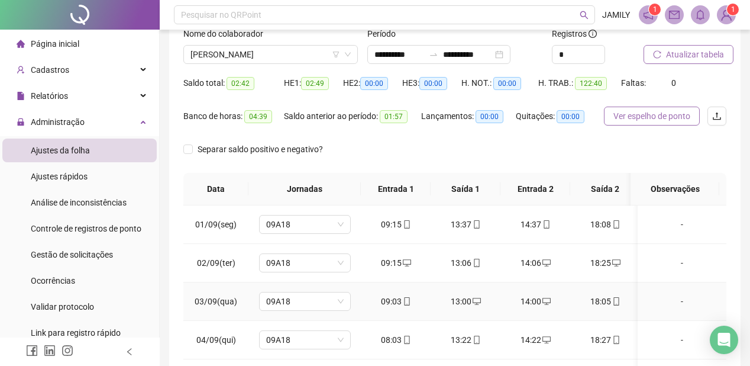
scroll to position [49, 0]
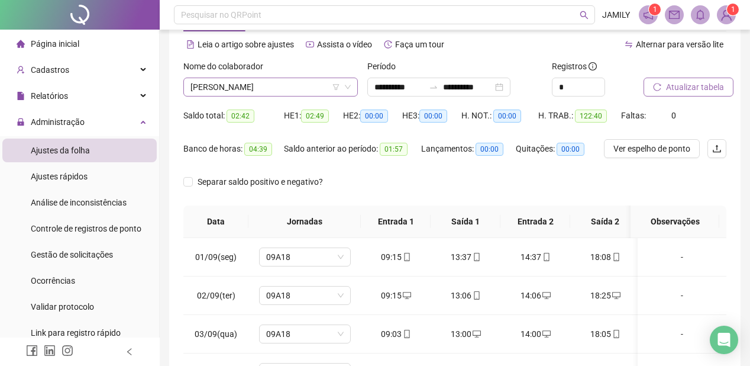
click at [257, 91] on span "[PERSON_NAME]" at bounding box center [270, 87] width 160 height 18
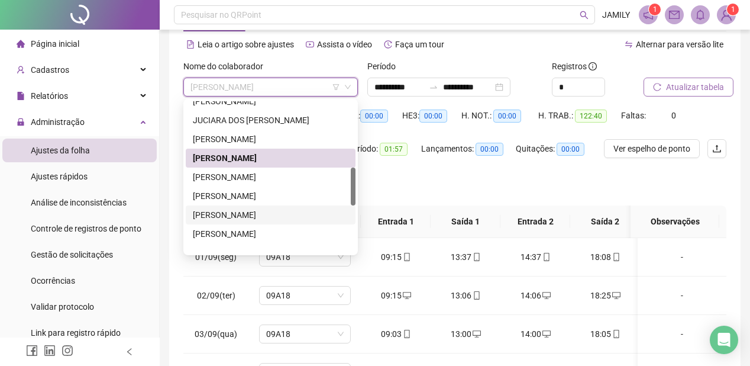
scroll to position [265, 0]
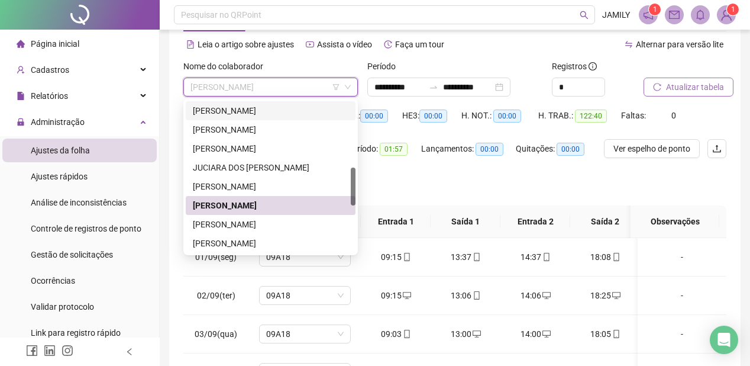
click at [267, 108] on div "[PERSON_NAME]" at bounding box center [271, 110] width 156 height 13
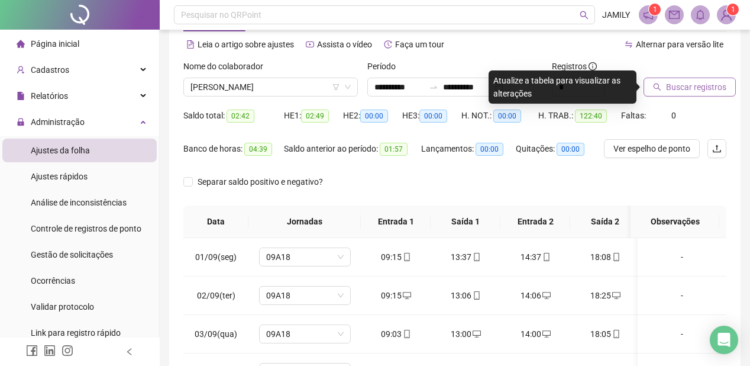
click at [671, 91] on span "Buscar registros" at bounding box center [696, 86] width 60 height 13
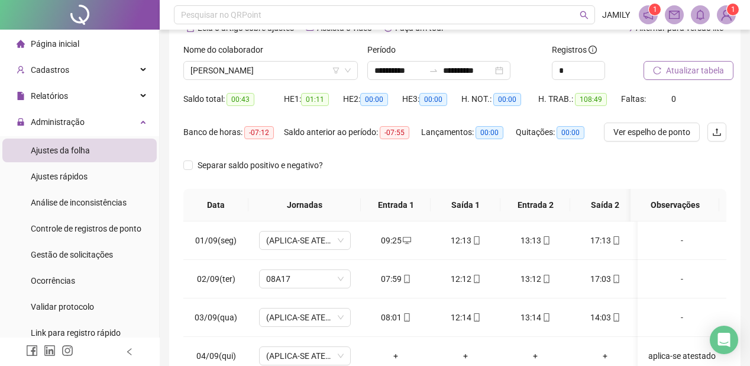
scroll to position [49, 0]
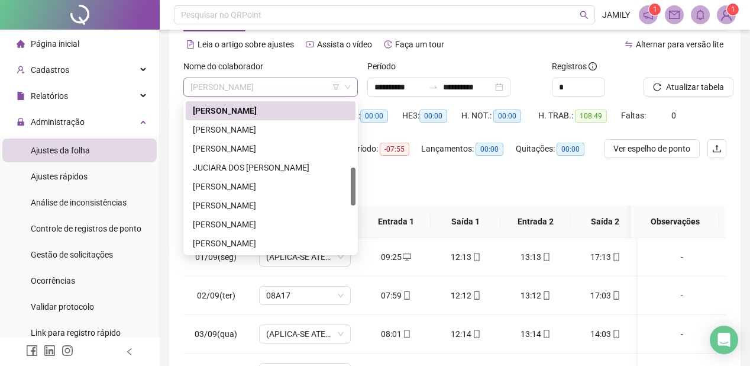
click at [312, 90] on span "[PERSON_NAME]" at bounding box center [270, 87] width 160 height 18
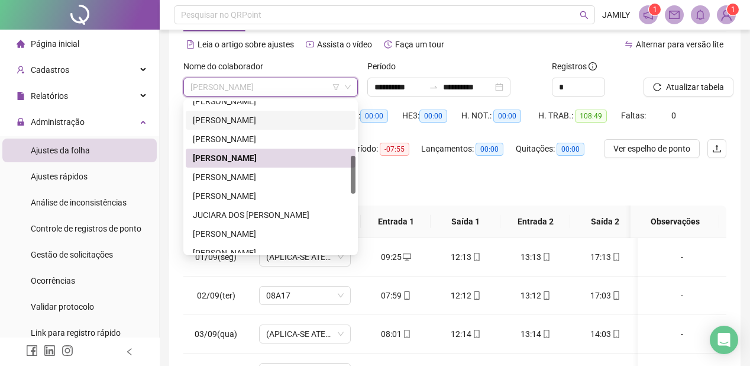
click at [282, 119] on div "[PERSON_NAME]" at bounding box center [271, 120] width 156 height 13
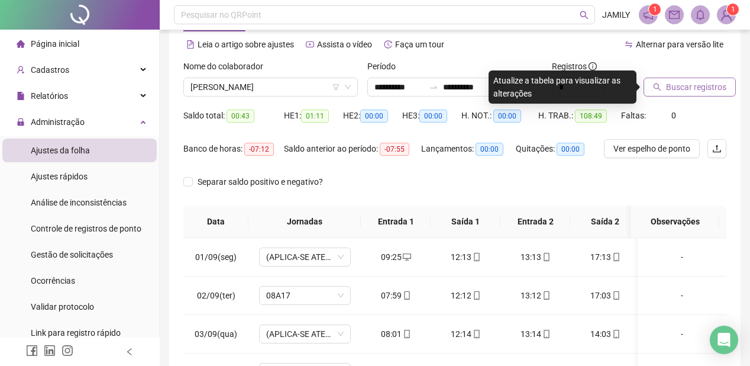
click at [701, 88] on span "Buscar registros" at bounding box center [696, 86] width 60 height 13
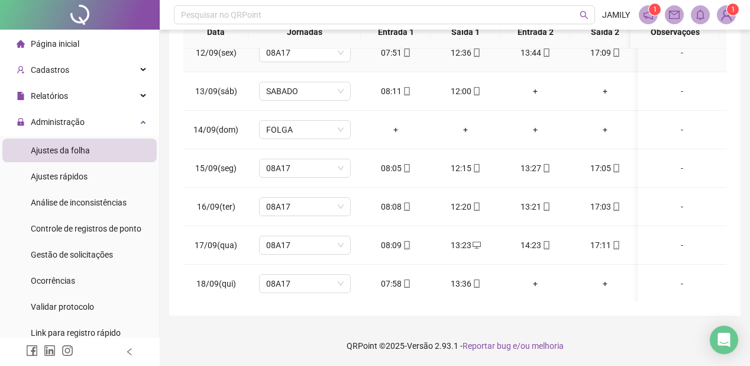
scroll to position [444, 0]
click at [537, 275] on div "+" at bounding box center [535, 281] width 51 height 13
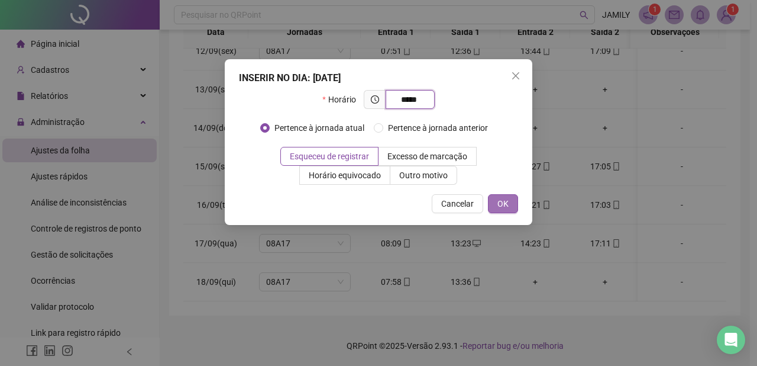
type input "*****"
click at [502, 202] on span "OK" at bounding box center [502, 203] width 11 height 13
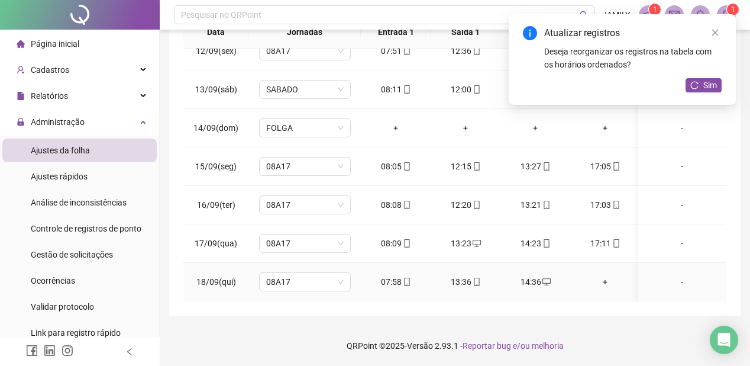
click at [603, 275] on div "+" at bounding box center [605, 281] width 51 height 13
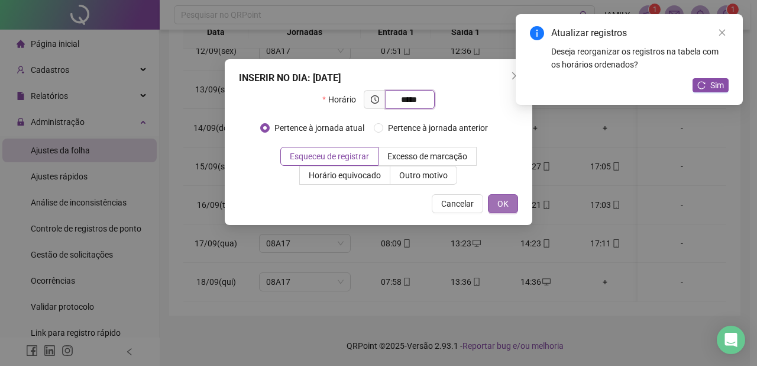
type input "*****"
click at [507, 205] on span "OK" at bounding box center [502, 203] width 11 height 13
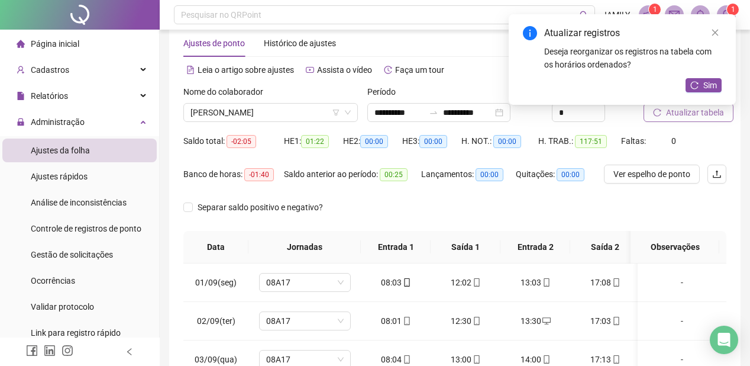
scroll to position [0, 0]
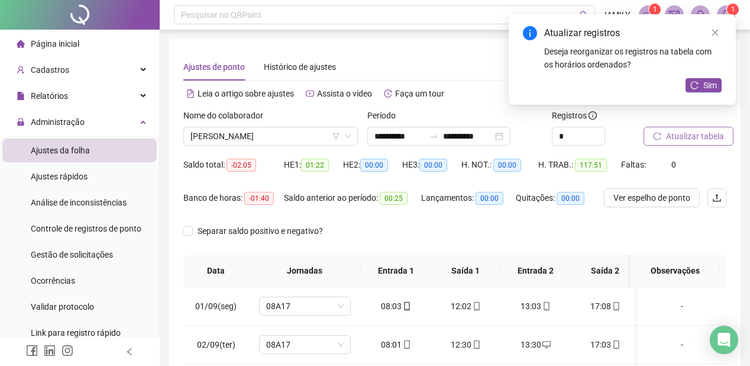
click at [697, 135] on span "Atualizar tabela" at bounding box center [695, 136] width 58 height 13
click at [710, 33] on link "Close" at bounding box center [715, 32] width 13 height 13
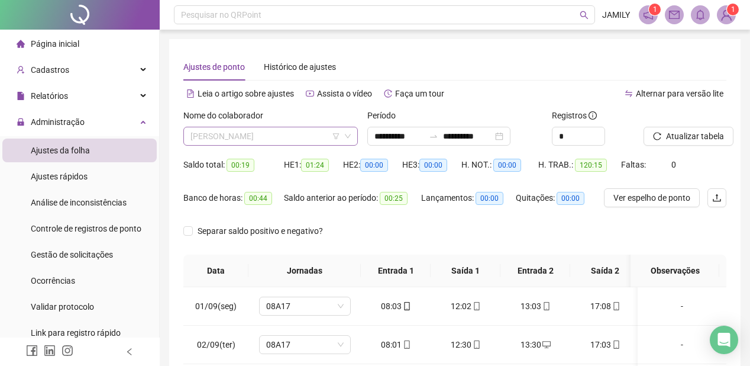
click at [264, 135] on span "[PERSON_NAME]" at bounding box center [270, 136] width 160 height 18
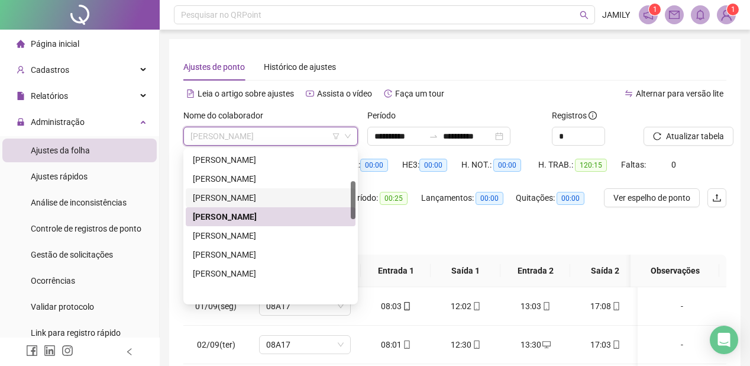
scroll to position [123, 0]
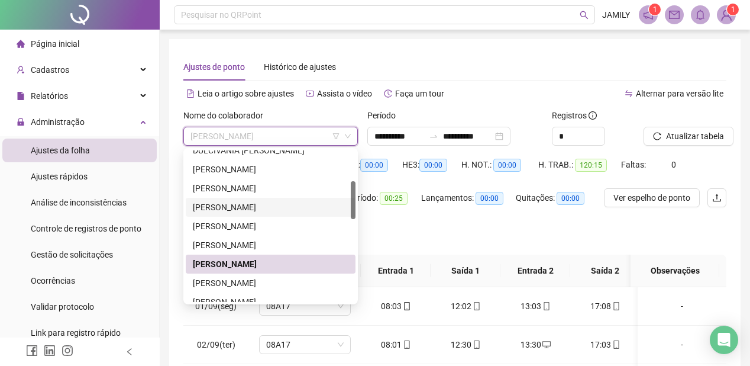
click at [270, 203] on div "[PERSON_NAME]" at bounding box center [271, 207] width 156 height 13
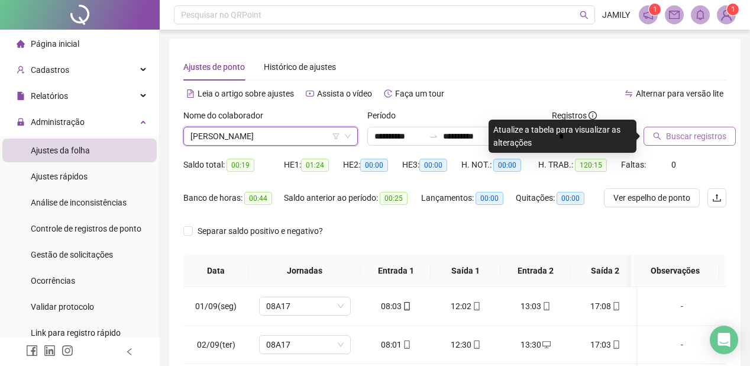
click at [684, 136] on span "Buscar registros" at bounding box center [696, 136] width 60 height 13
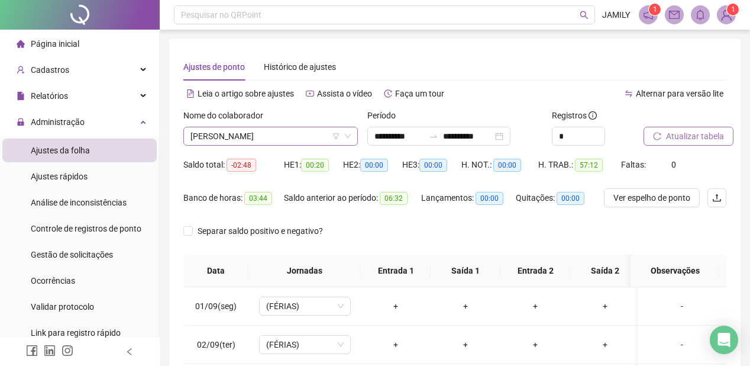
click at [284, 137] on span "[PERSON_NAME]" at bounding box center [270, 136] width 160 height 18
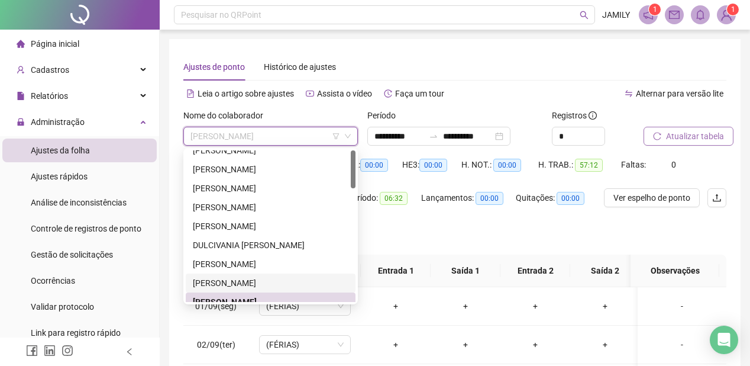
scroll to position [0, 0]
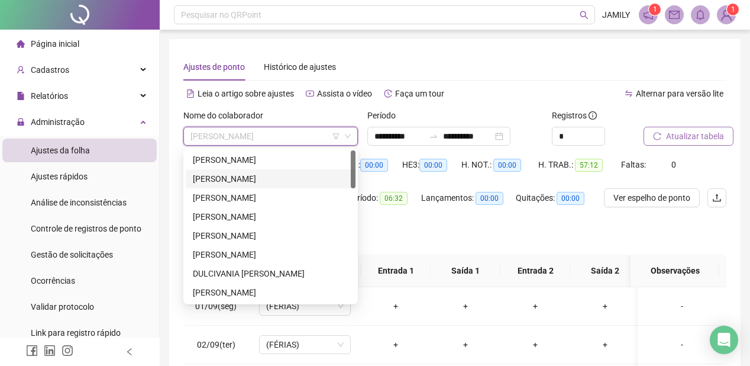
click at [269, 178] on div "[PERSON_NAME]" at bounding box center [271, 178] width 156 height 13
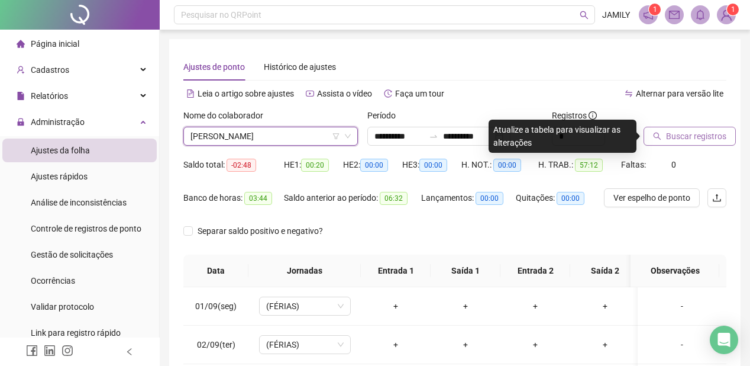
click at [677, 134] on span "Buscar registros" at bounding box center [696, 136] width 60 height 13
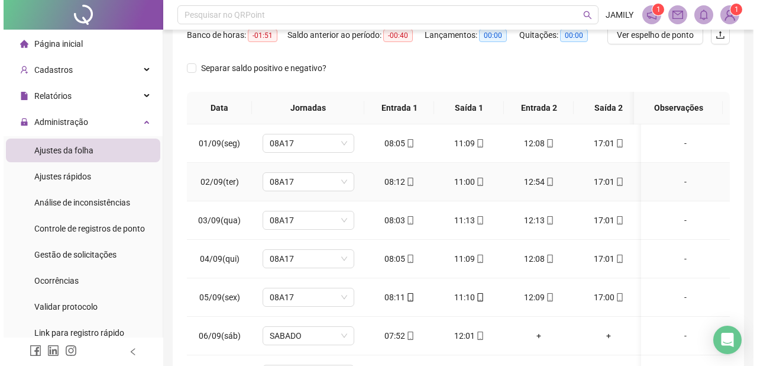
scroll to position [144, 0]
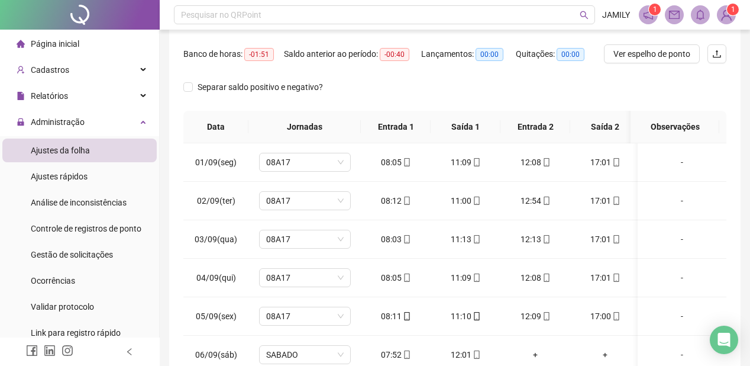
click at [717, 10] on span at bounding box center [726, 14] width 19 height 19
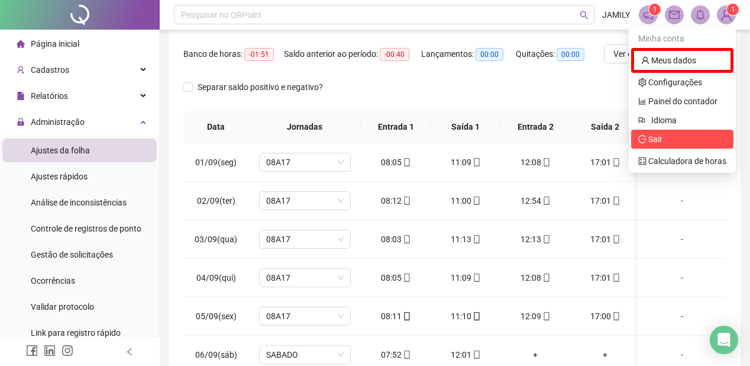
click at [659, 144] on span "Sair" at bounding box center [682, 138] width 88 height 13
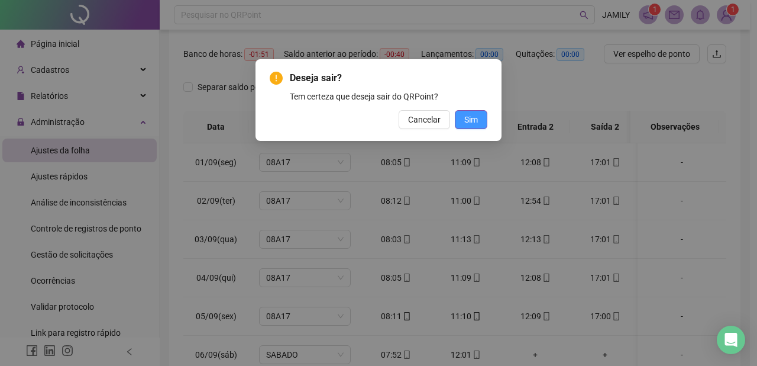
click at [481, 114] on button "Sim" at bounding box center [471, 119] width 33 height 19
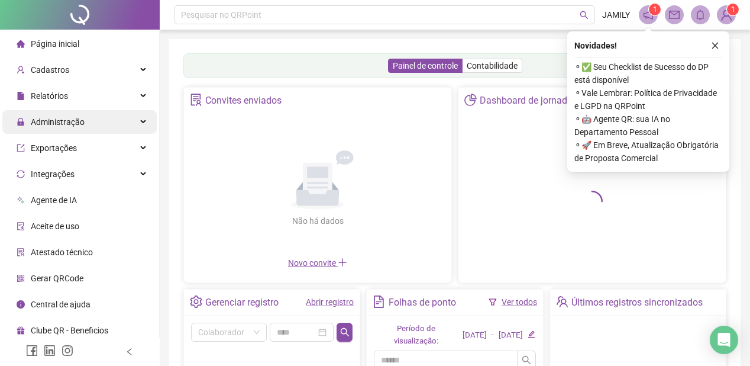
click at [127, 118] on div "Administração" at bounding box center [79, 122] width 154 height 24
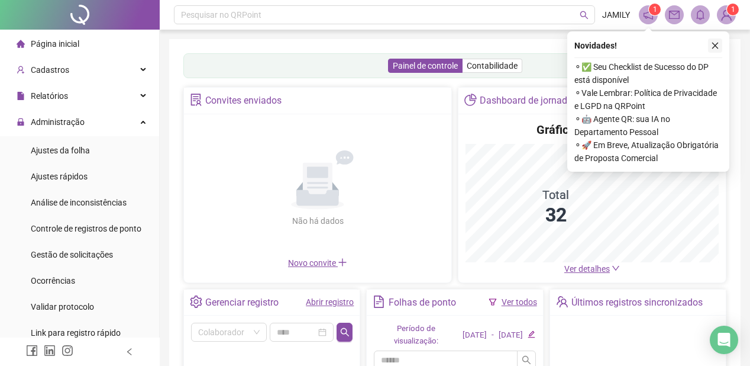
click at [713, 45] on icon "close" at bounding box center [715, 45] width 8 height 8
click at [713, 43] on div "Painel de controle Contabilidade Convites enviados Não há dados Não há dados No…" at bounding box center [454, 282] width 571 height 487
click at [715, 43] on div "Painel de controle Contabilidade Convites enviados Não há dados Não há dados No…" at bounding box center [454, 282] width 571 height 487
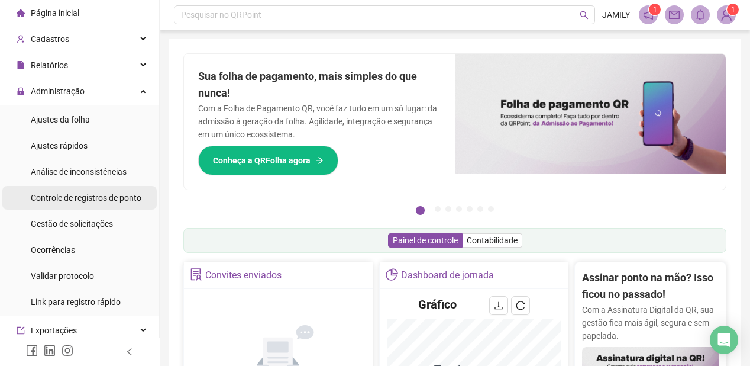
scroll to position [47, 0]
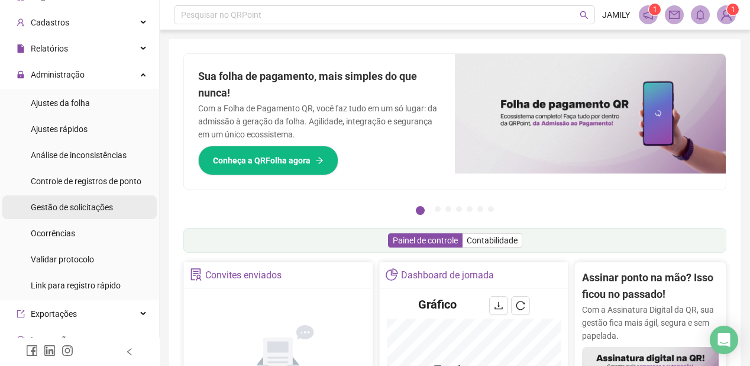
click at [98, 208] on span "Gestão de solicitações" at bounding box center [72, 206] width 82 height 9
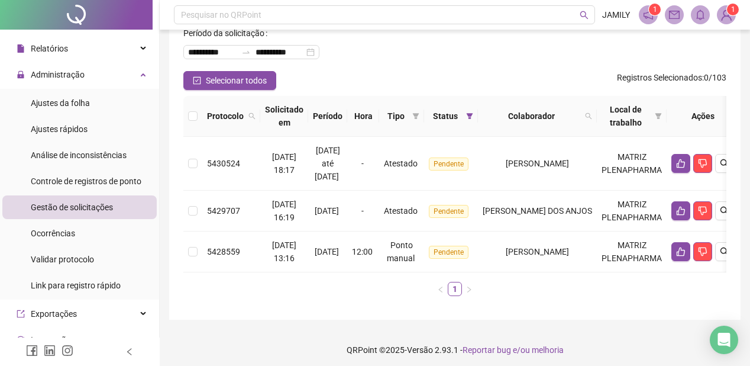
scroll to position [77, 0]
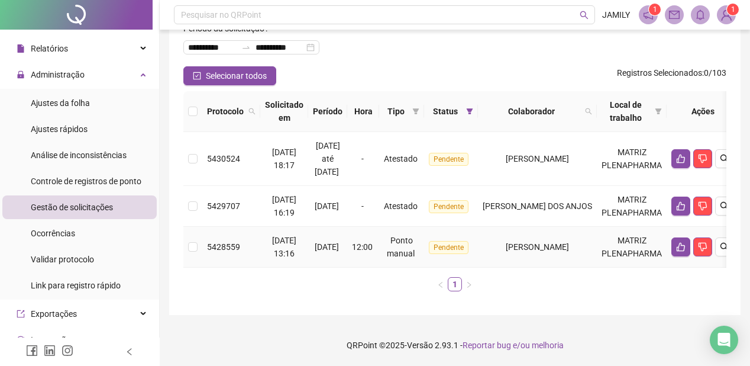
click at [712, 254] on td at bounding box center [703, 247] width 72 height 41
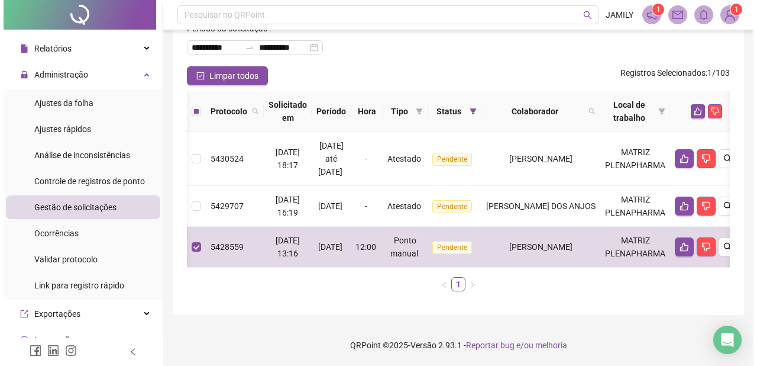
scroll to position [0, 53]
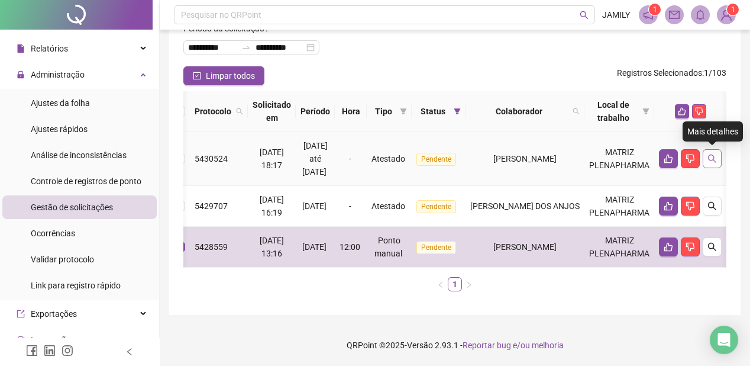
click at [712, 154] on icon "search" at bounding box center [711, 158] width 9 height 9
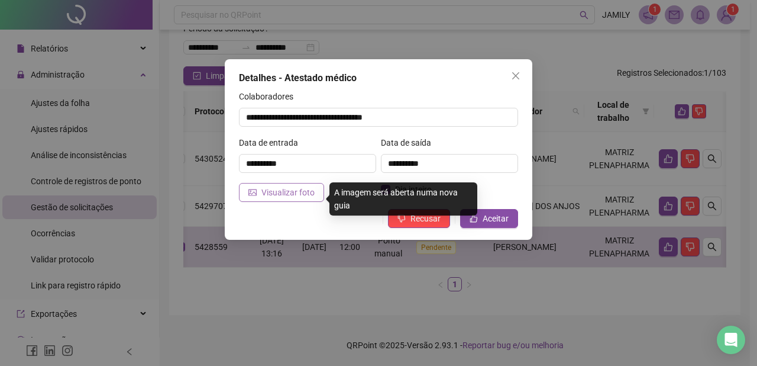
click at [291, 195] on span "Visualizar foto" at bounding box center [287, 192] width 53 height 13
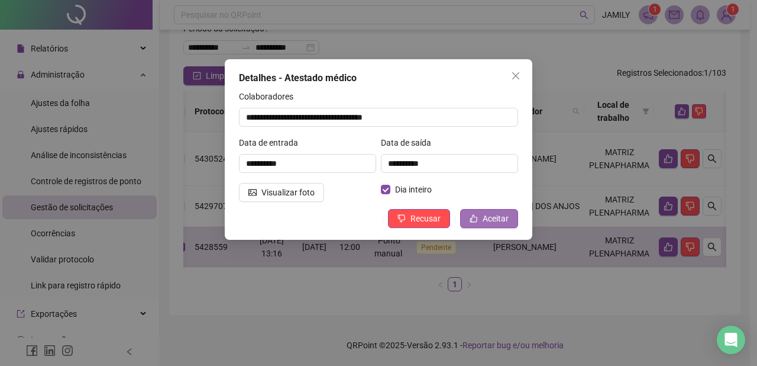
click at [494, 211] on button "Aceitar" at bounding box center [489, 218] width 58 height 19
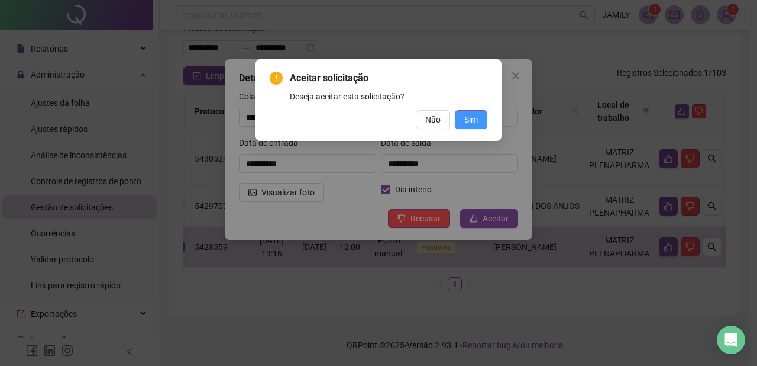
click at [473, 123] on span "Sim" at bounding box center [471, 119] width 14 height 13
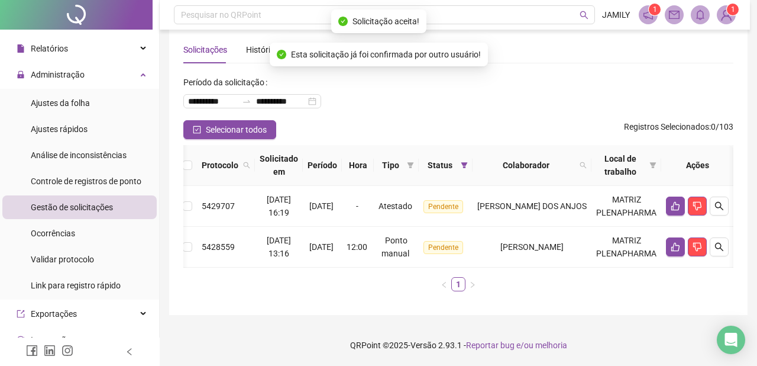
scroll to position [0, 30]
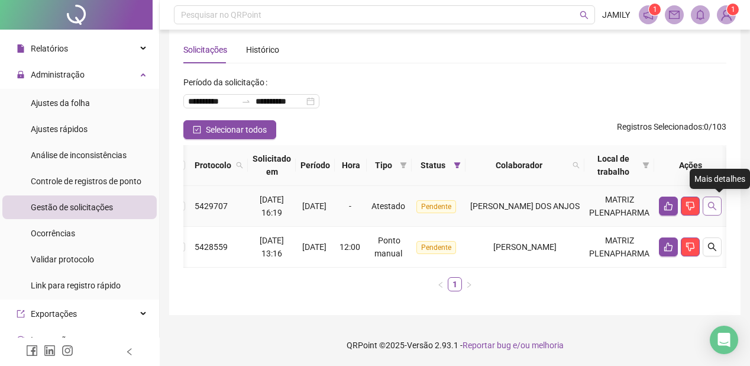
click at [716, 202] on icon "search" at bounding box center [712, 206] width 8 height 8
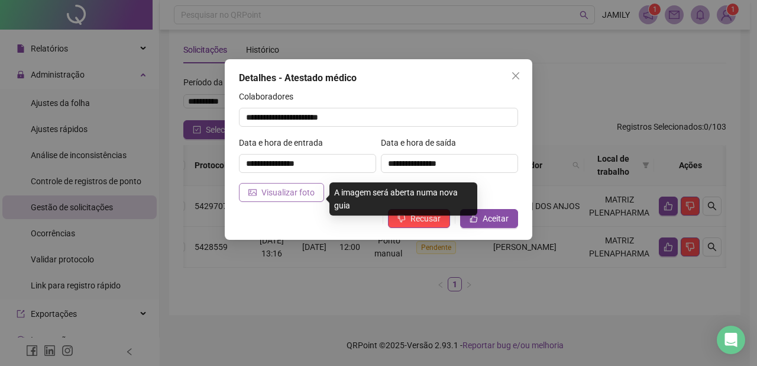
click at [293, 191] on span "Visualizar foto" at bounding box center [287, 192] width 53 height 13
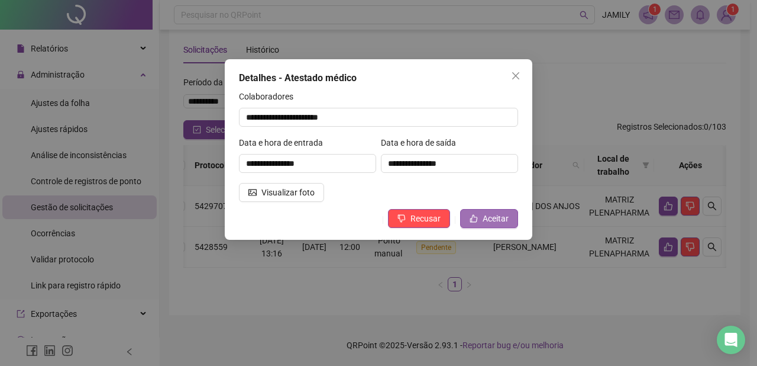
click at [490, 213] on span "Aceitar" at bounding box center [496, 218] width 26 height 13
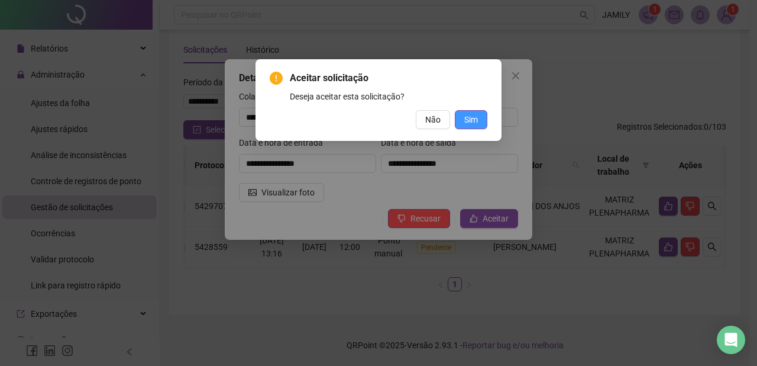
click at [473, 124] on span "Sim" at bounding box center [471, 119] width 14 height 13
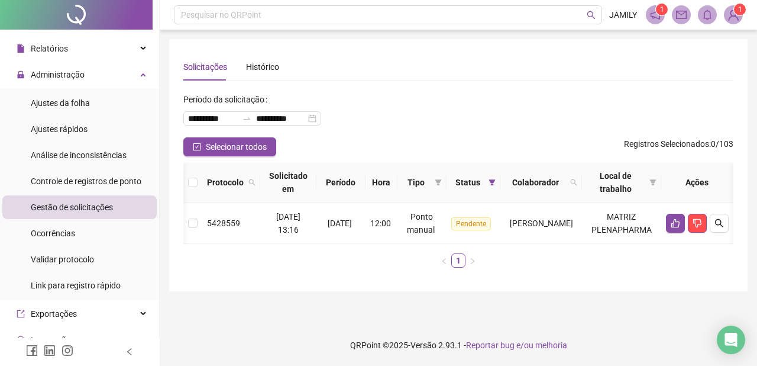
scroll to position [0, 24]
click at [719, 220] on icon "search" at bounding box center [719, 222] width 9 height 9
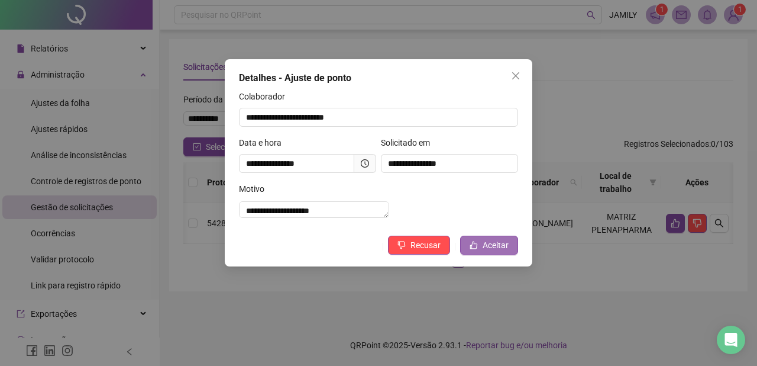
click at [480, 254] on button "Aceitar" at bounding box center [489, 244] width 58 height 19
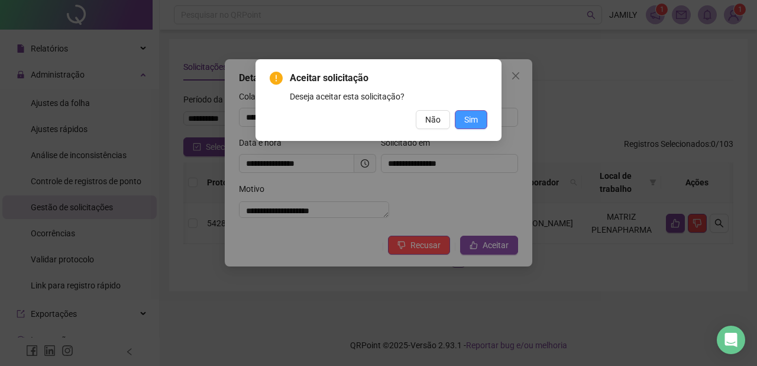
click at [473, 121] on span "Sim" at bounding box center [471, 119] width 14 height 13
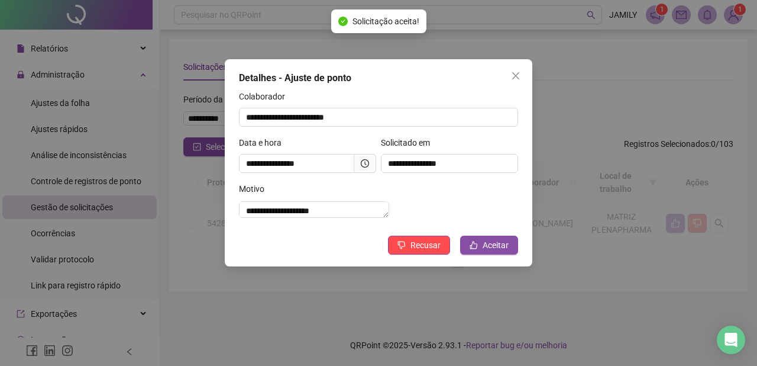
scroll to position [0, 0]
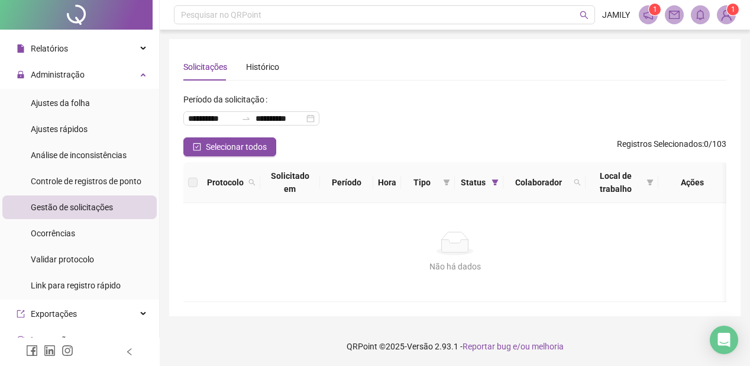
click at [735, 12] on sup "1" at bounding box center [733, 10] width 12 height 12
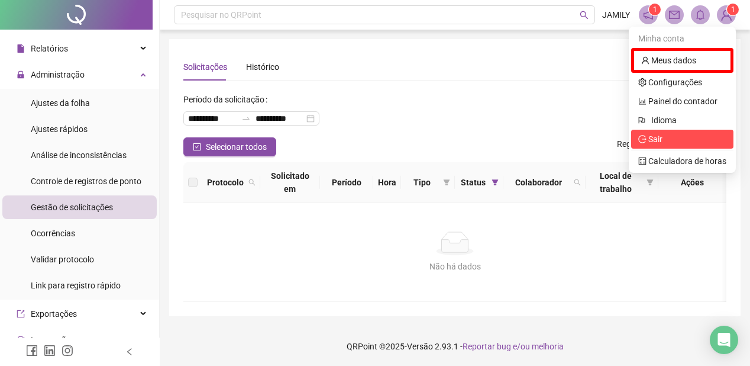
click at [662, 135] on span "Sair" at bounding box center [655, 138] width 14 height 9
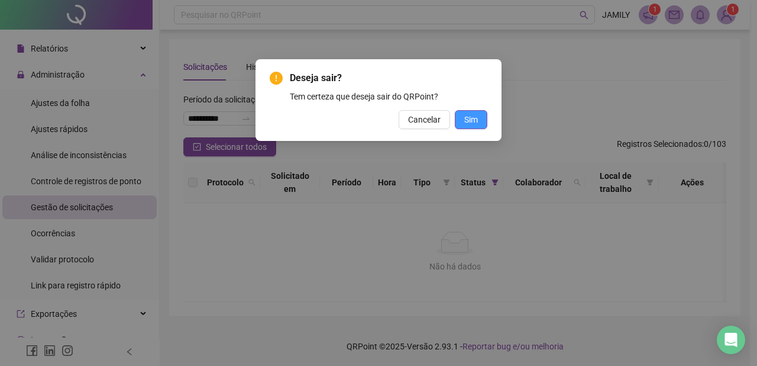
click at [472, 121] on span "Sim" at bounding box center [471, 119] width 14 height 13
